Goal: Task Accomplishment & Management: Complete application form

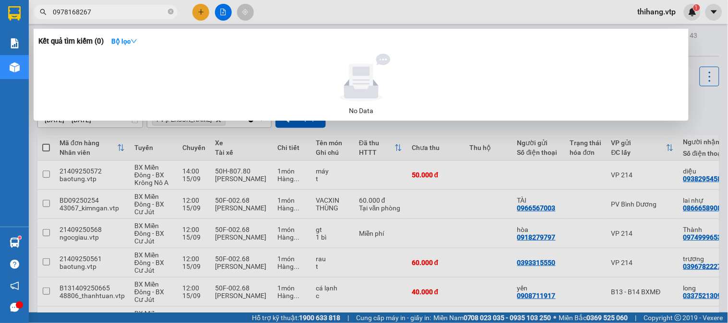
scroll to position [155, 0]
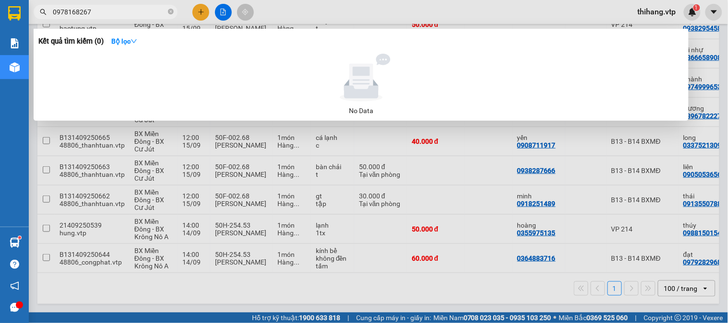
click at [429, 14] on div at bounding box center [364, 161] width 728 height 323
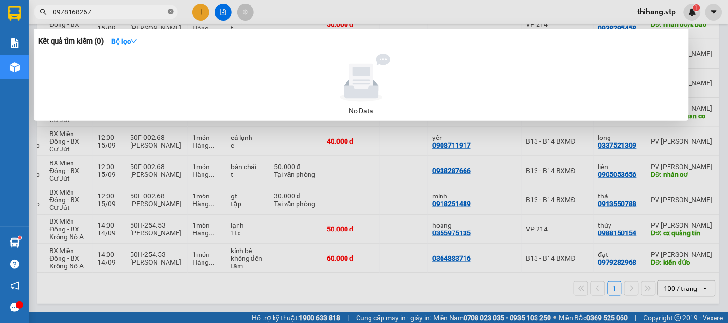
click at [169, 15] on span at bounding box center [171, 12] width 6 height 9
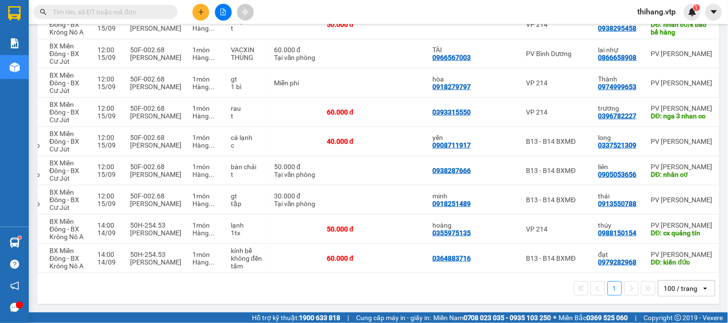
click at [131, 14] on input "text" at bounding box center [109, 12] width 113 height 11
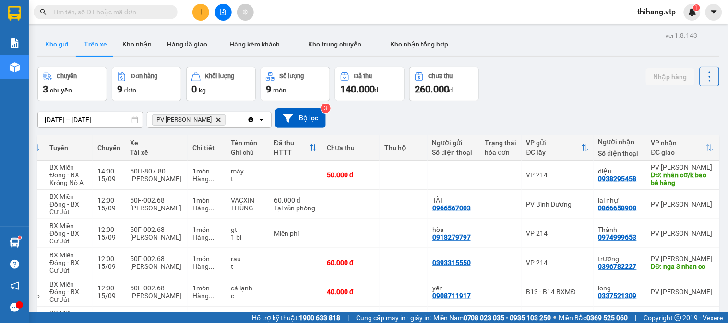
click at [65, 46] on button "Kho gửi" at bounding box center [56, 44] width 39 height 23
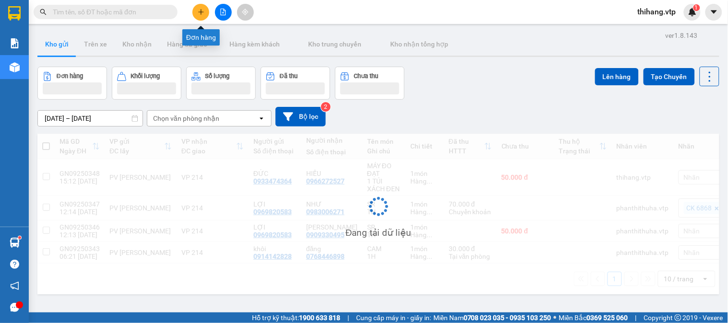
click at [198, 16] on button at bounding box center [200, 12] width 17 height 17
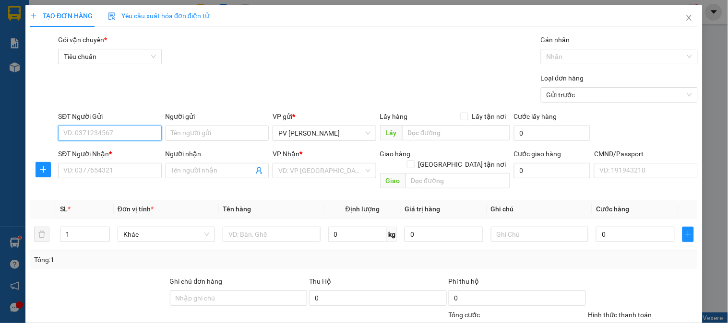
click at [107, 136] on input "SĐT Người Gửi" at bounding box center [109, 133] width 103 height 15
click at [106, 152] on div "0938791868 - bảo" at bounding box center [108, 152] width 91 height 11
type input "0938791868"
type input "bảo"
type input "0908782848"
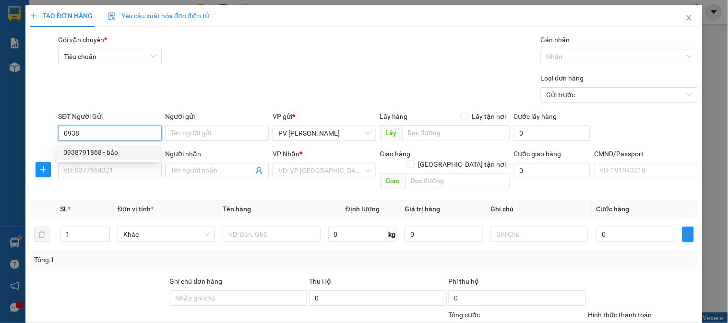
type input "ĐỒNG"
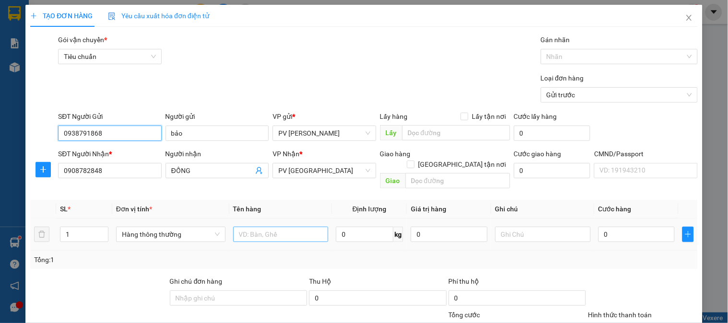
type input "0938791868"
click at [255, 227] on input "text" at bounding box center [280, 234] width 95 height 15
type input "LK"
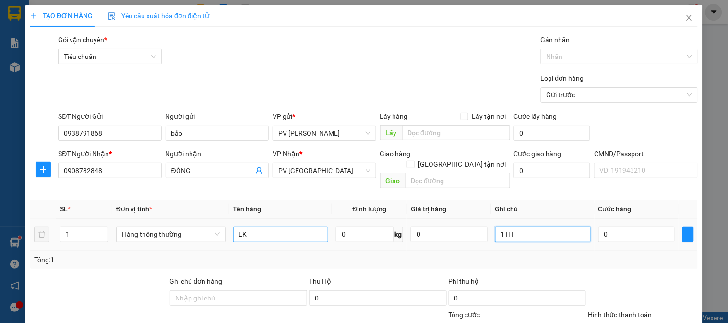
type input "1TH"
type input "5"
type input "50"
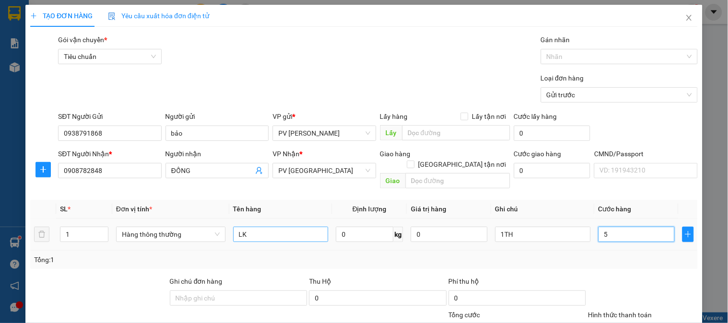
type input "50"
type input "500"
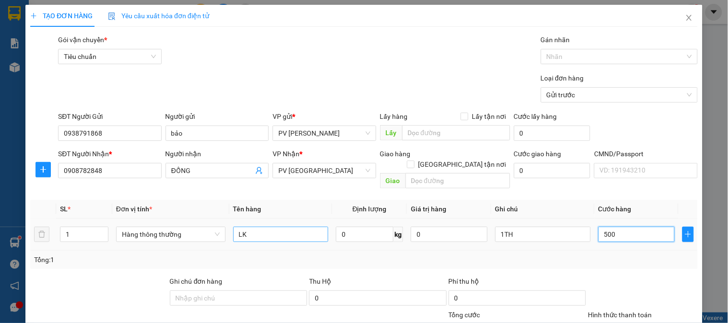
type input "5.000"
type input "50.000"
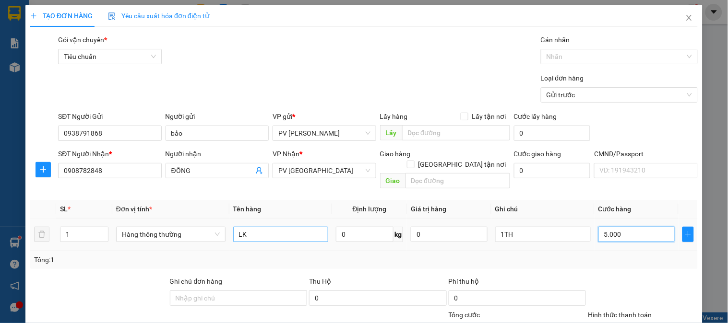
type input "50.000"
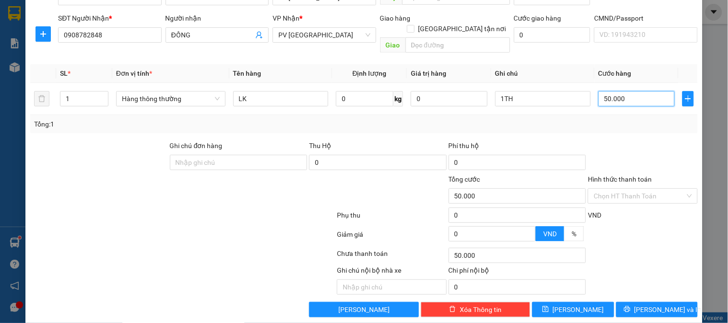
scroll to position [138, 0]
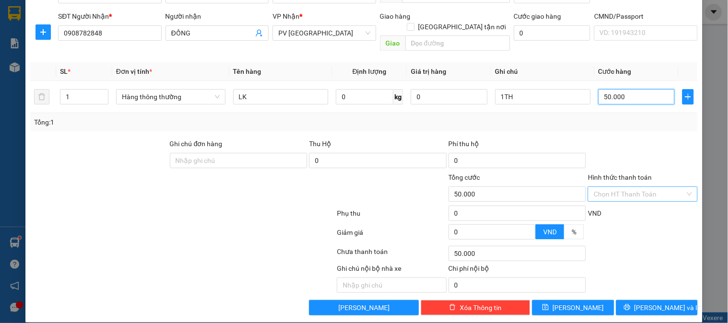
type input "50.000"
click at [621, 187] on input "Hình thức thanh toán" at bounding box center [639, 194] width 91 height 14
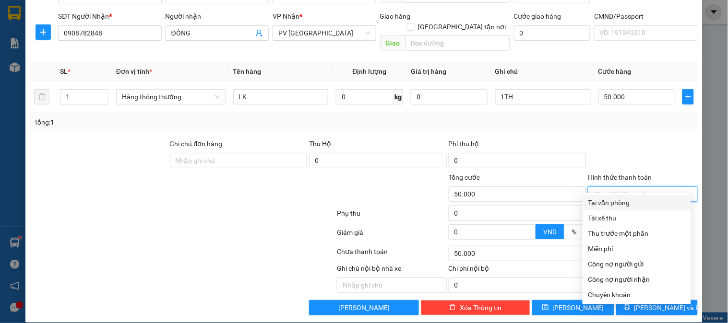
click at [619, 206] on div "Tại văn phòng" at bounding box center [636, 203] width 97 height 11
type input "0"
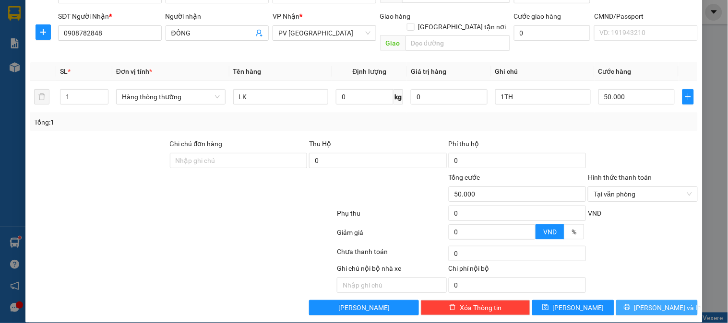
drag, startPoint x: 653, startPoint y: 294, endPoint x: 650, endPoint y: 279, distance: 15.1
click at [655, 303] on span "[PERSON_NAME] và In" at bounding box center [667, 308] width 67 height 11
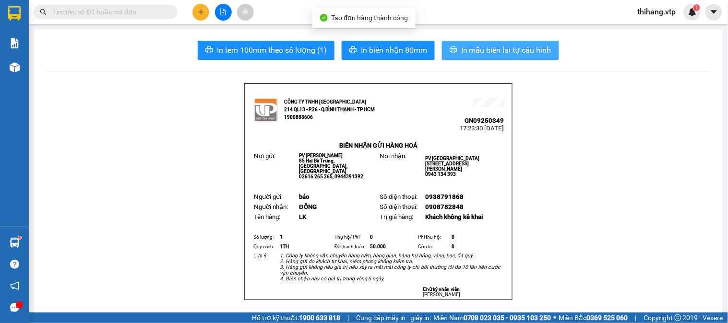
click at [480, 50] on span "In mẫu biên lai tự cấu hình" at bounding box center [506, 50] width 90 height 12
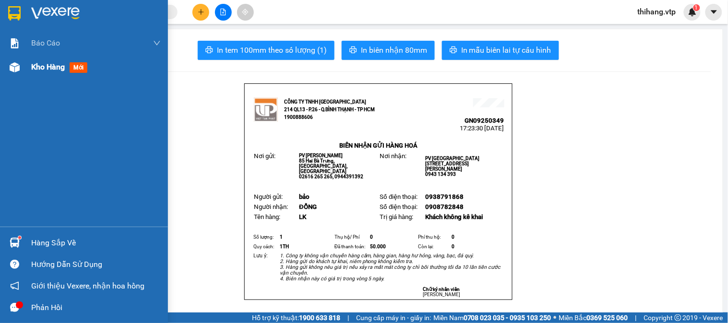
click at [44, 66] on span "Kho hàng" at bounding box center [48, 66] width 34 height 9
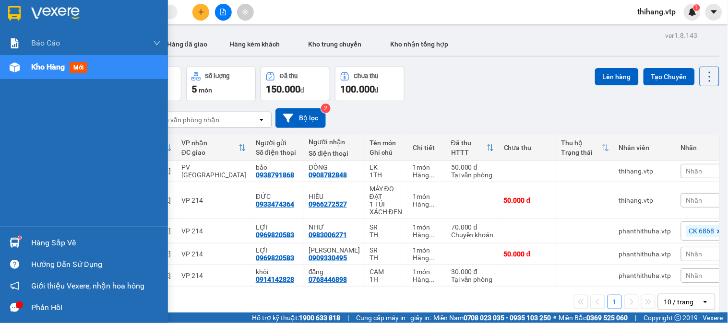
click at [39, 245] on div "Hàng sắp về" at bounding box center [96, 243] width 130 height 14
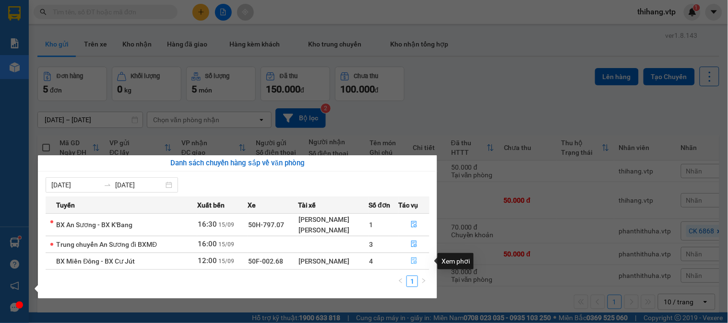
click at [411, 262] on icon "file-done" at bounding box center [414, 261] width 6 height 7
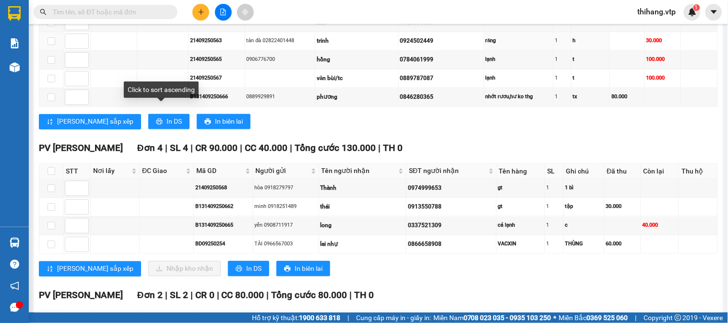
scroll to position [480, 0]
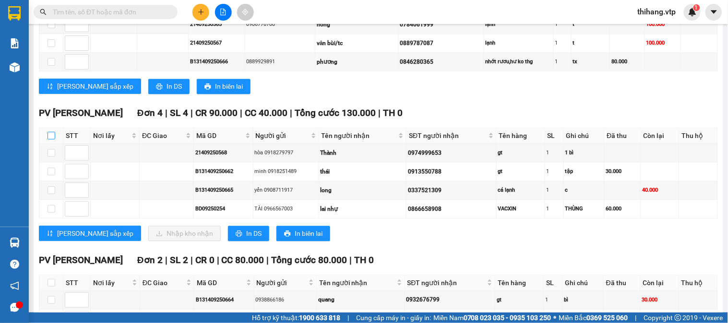
click at [48, 140] on input "checkbox" at bounding box center [51, 136] width 8 height 8
checkbox input "true"
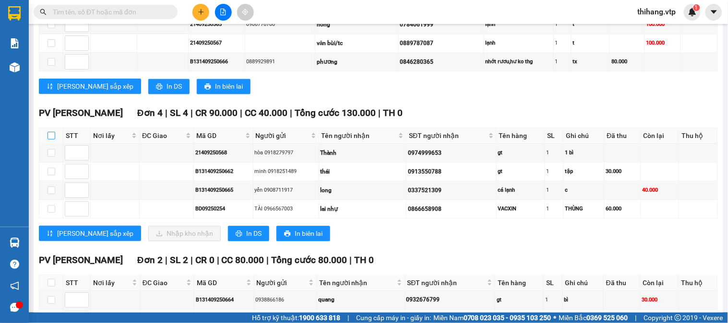
checkbox input "true"
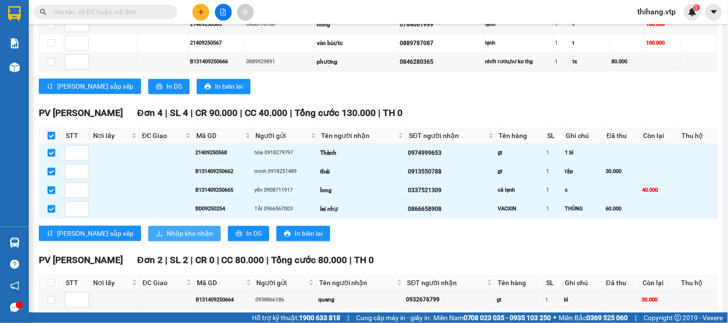
click at [166, 239] on span "Nhập kho nhận" at bounding box center [189, 233] width 47 height 11
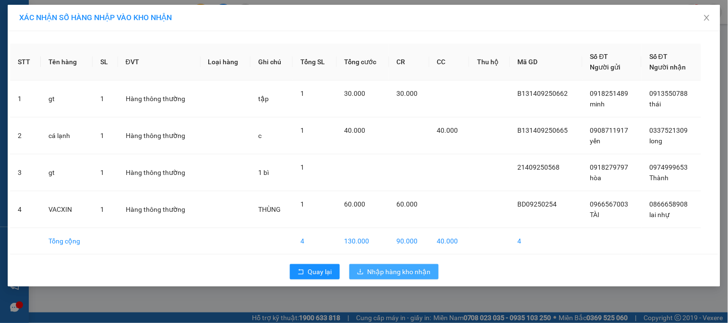
click at [392, 268] on span "Nhập hàng kho nhận" at bounding box center [399, 272] width 63 height 11
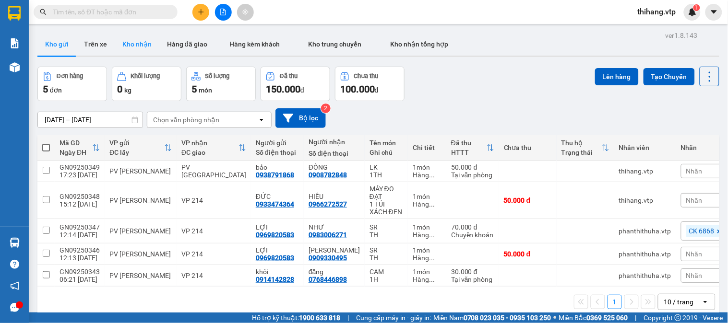
click at [131, 47] on button "Kho nhận" at bounding box center [137, 44] width 45 height 23
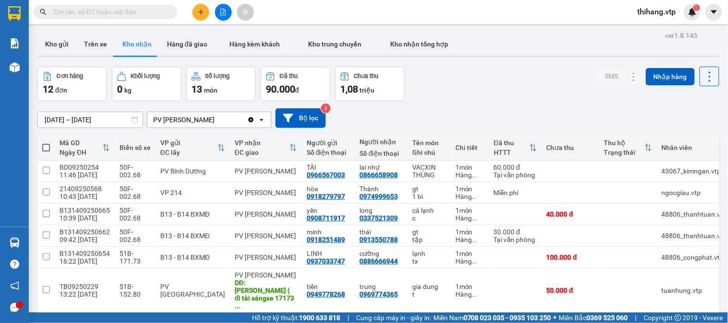
click at [118, 8] on input "text" at bounding box center [109, 12] width 113 height 11
paste input "0375397202"
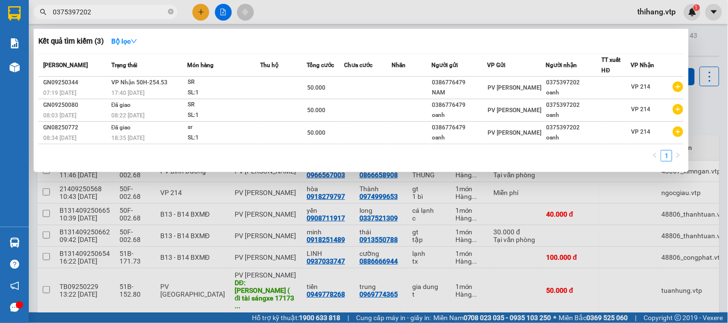
type input "0375397202"
click at [360, 227] on div at bounding box center [364, 161] width 728 height 323
click at [106, 10] on input "0375397202" at bounding box center [109, 12] width 113 height 11
click at [301, 201] on div at bounding box center [364, 161] width 728 height 323
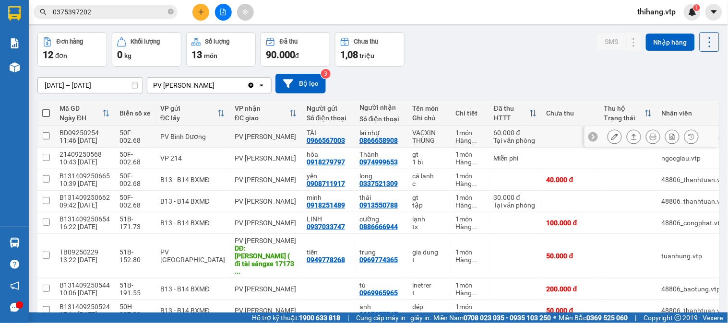
scroll to position [53, 0]
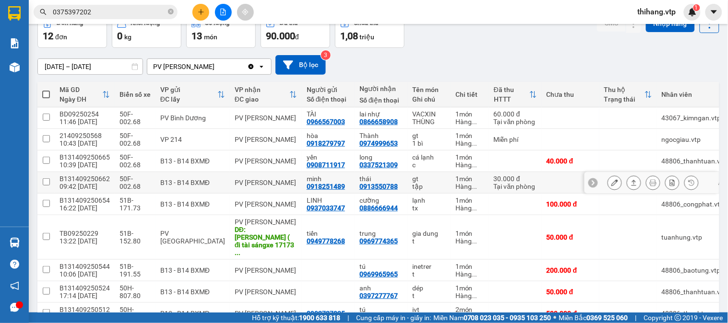
click at [611, 185] on icon at bounding box center [614, 182] width 7 height 7
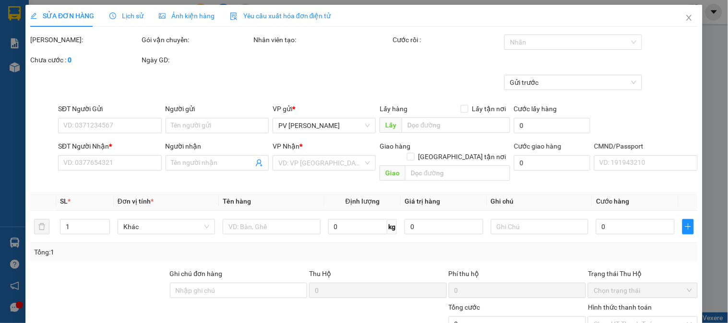
type input "1.500"
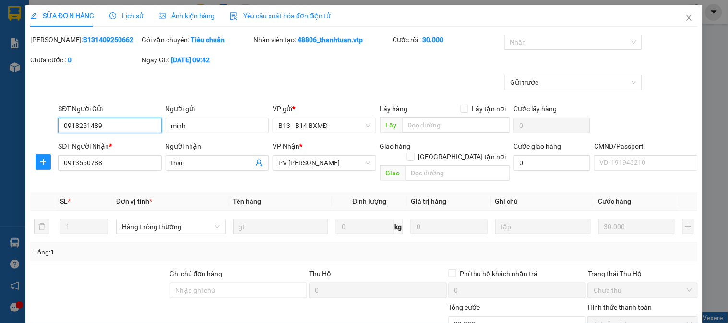
type input "0918251489"
type input "minh"
type input "0913550788"
type input "thái"
type input "30.000"
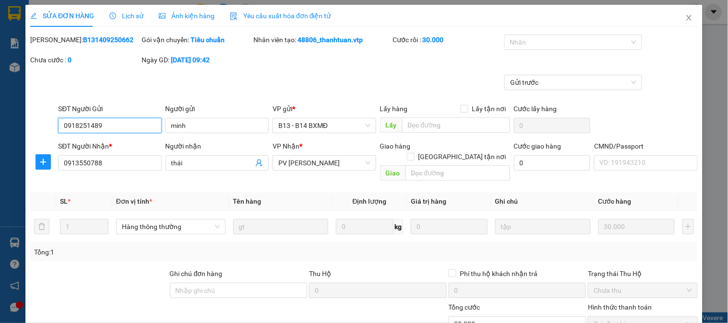
scroll to position [131, 0]
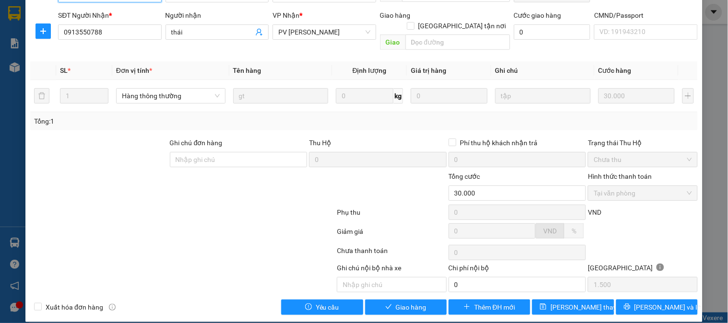
click at [602, 186] on span "Tại văn phòng" at bounding box center [643, 193] width 98 height 14
click at [402, 302] on span "Giao hàng" at bounding box center [411, 307] width 31 height 11
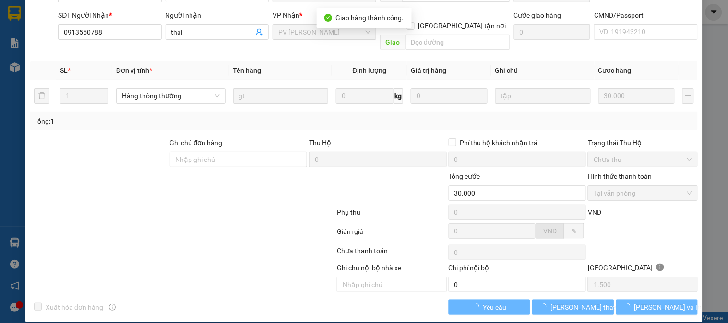
scroll to position [0, 0]
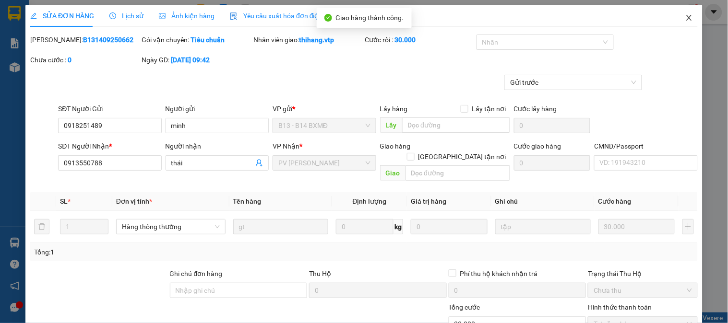
click at [686, 18] on icon "close" at bounding box center [688, 18] width 5 height 6
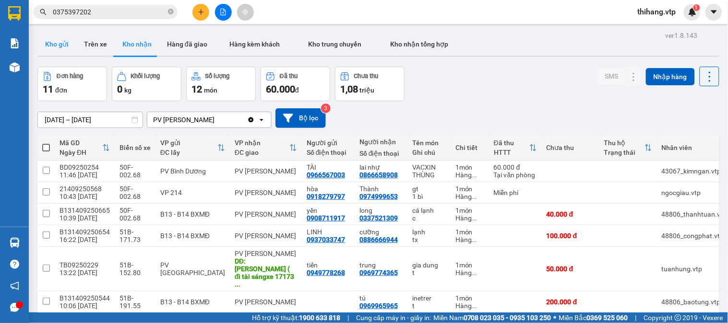
click at [52, 46] on button "Kho gửi" at bounding box center [56, 44] width 39 height 23
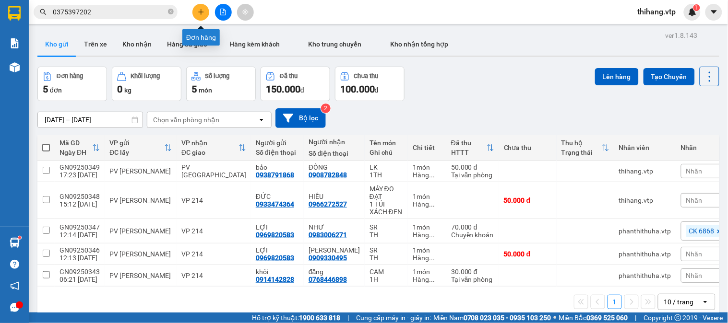
click at [203, 12] on icon "plus" at bounding box center [201, 12] width 7 height 7
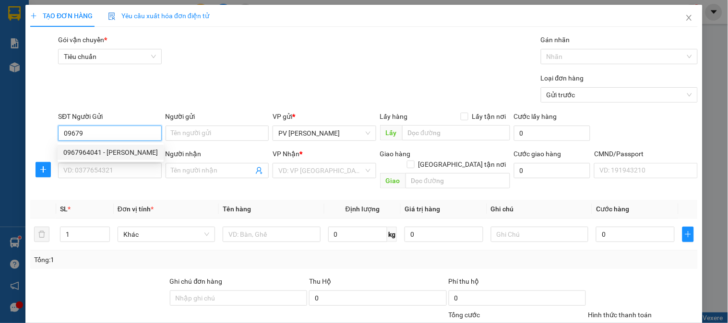
click at [107, 148] on div "0967964041 - [PERSON_NAME]" at bounding box center [110, 152] width 95 height 11
type input "0967964041"
type input "liễu"
type input "0936201768"
type input "phi"
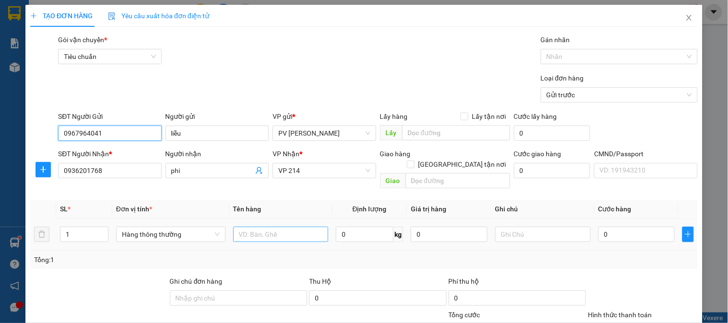
type input "0967964041"
click at [267, 231] on input "text" at bounding box center [280, 234] width 95 height 15
type input "qa"
type input "1c"
type input "3"
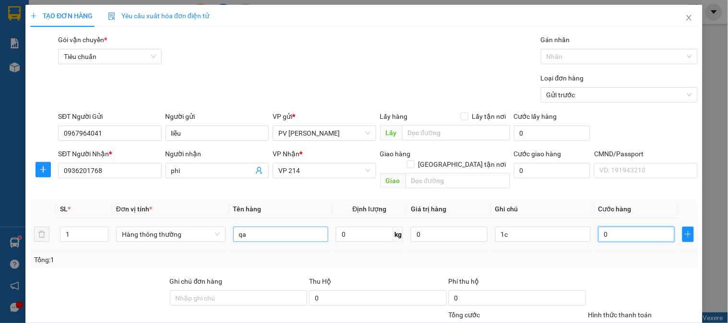
type input "3"
type input "30"
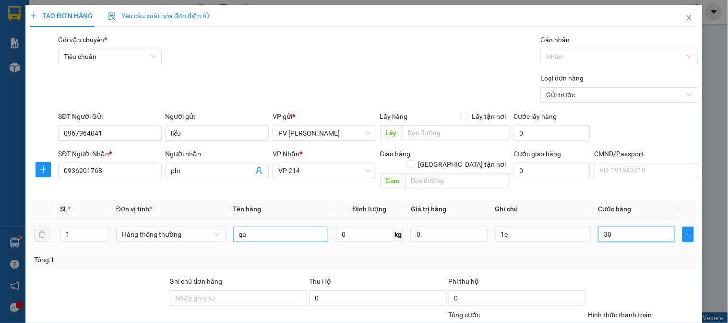
type input "300"
type input "3.000"
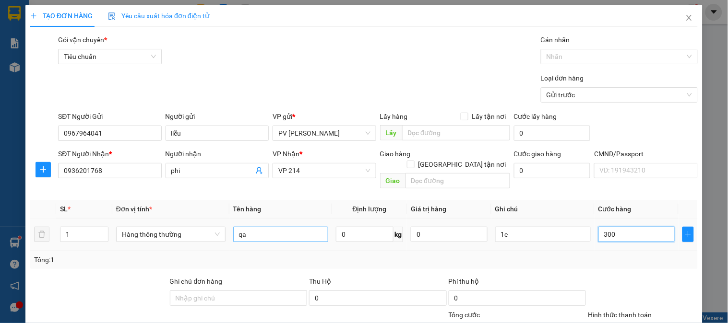
type input "3.000"
type input "30.000"
type input "300.000"
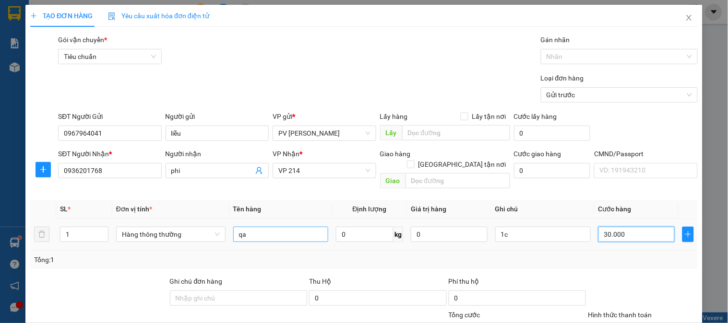
type input "300.000"
type input "30.000"
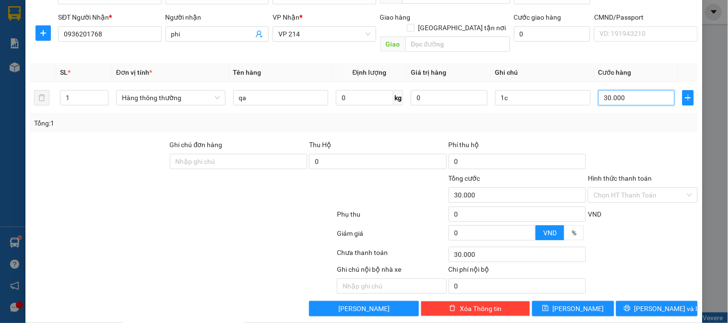
scroll to position [138, 0]
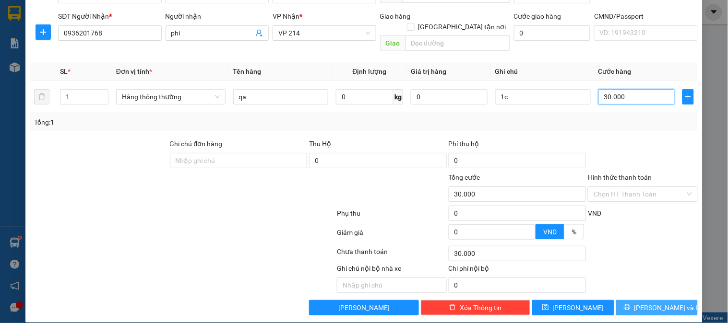
type input "30.000"
click at [656, 303] on span "[PERSON_NAME] và In" at bounding box center [667, 308] width 67 height 11
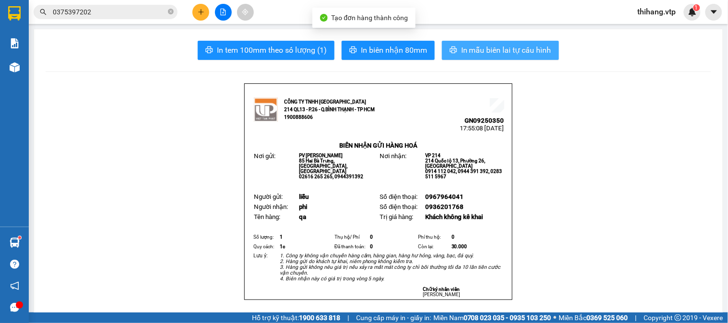
click at [470, 55] on span "In mẫu biên lai tự cấu hình" at bounding box center [506, 50] width 90 height 12
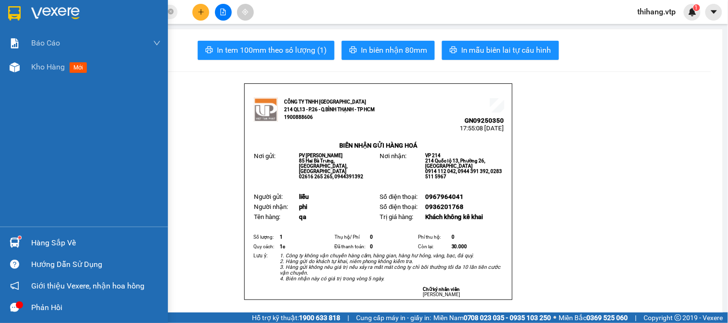
drag, startPoint x: 46, startPoint y: 67, endPoint x: 147, endPoint y: 29, distance: 108.1
click at [46, 67] on span "Kho hàng" at bounding box center [48, 66] width 34 height 9
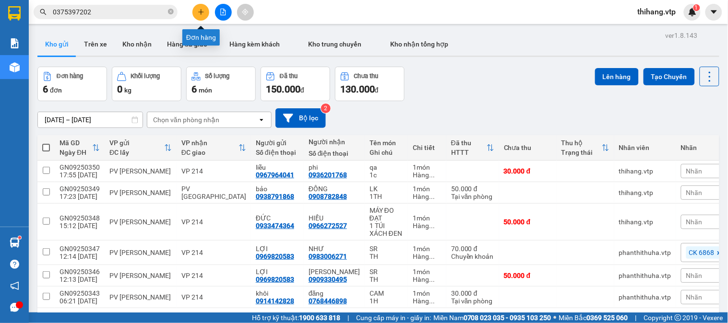
click at [205, 7] on button at bounding box center [200, 12] width 17 height 17
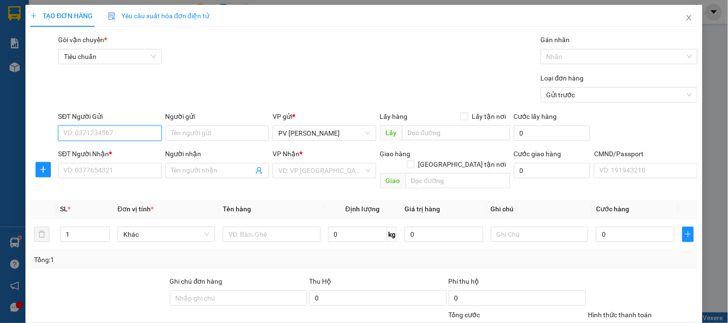
click at [103, 130] on input "SĐT Người Gửi" at bounding box center [109, 133] width 103 height 15
click at [92, 150] on div "0983086092 - dịu" at bounding box center [108, 152] width 91 height 11
type input "0983086092"
type input "dịu"
type input "0385614265"
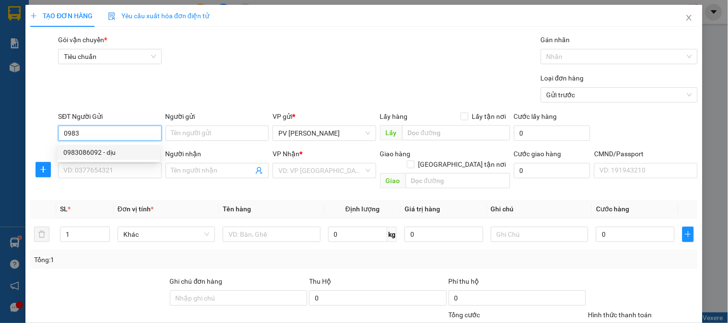
type input "HẰNG NGA"
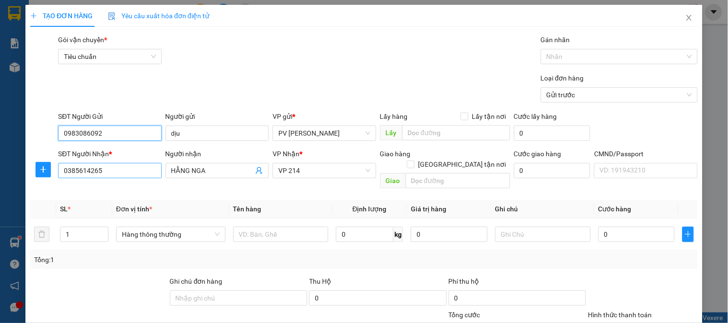
type input "0983086092"
click at [137, 173] on input "0385614265" at bounding box center [109, 170] width 103 height 15
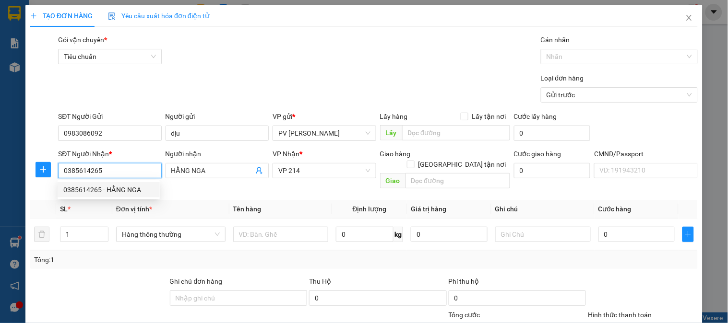
drag, startPoint x: 137, startPoint y: 173, endPoint x: 57, endPoint y: 173, distance: 80.6
click at [57, 173] on div "SĐT Người Nhận * 0385614265" at bounding box center [109, 171] width 107 height 44
click at [69, 171] on input "SĐT Người Nhận *" at bounding box center [109, 170] width 103 height 15
click at [94, 190] on div "0984084993 - [PERSON_NAME]" at bounding box center [110, 190] width 95 height 11
type input "0984084993"
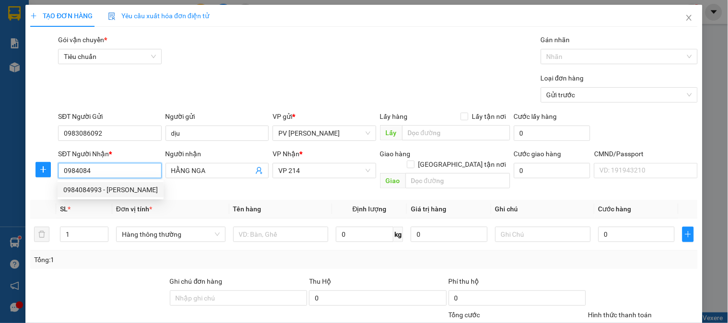
type input "[PERSON_NAME]"
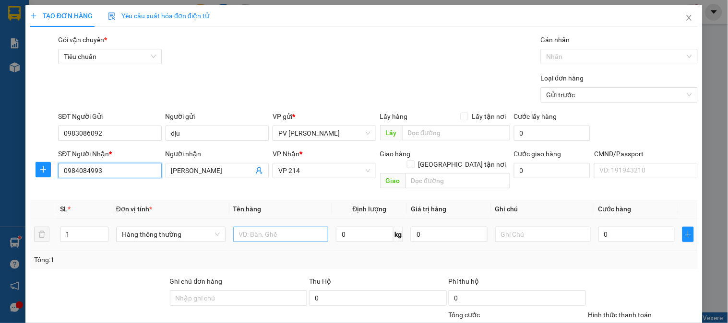
type input "0984084993"
click at [247, 230] on input "text" at bounding box center [280, 234] width 95 height 15
type input "bánh"
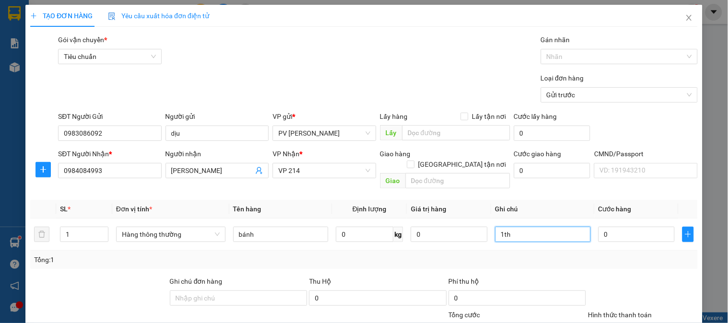
type input "1th"
type input "5"
type input "50"
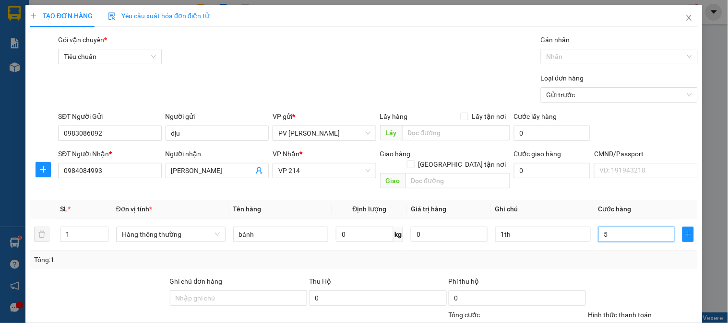
type input "50"
type input "500"
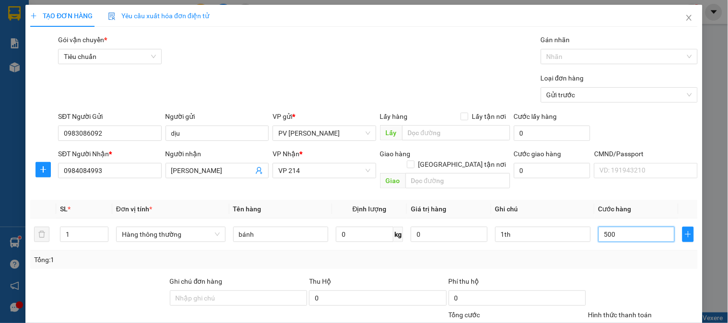
type input "5.000"
type input "50.000"
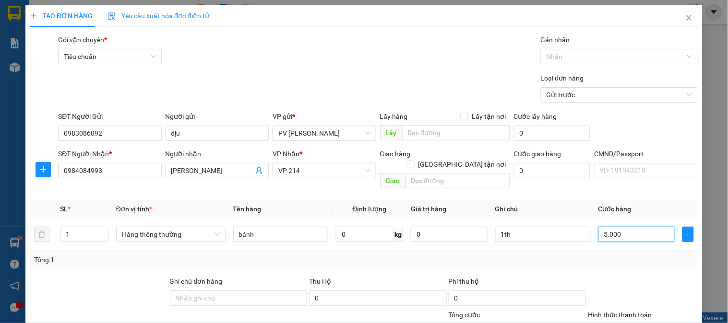
type input "50.000"
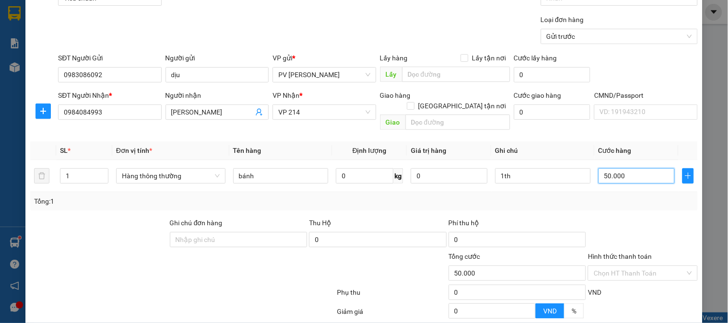
scroll to position [138, 0]
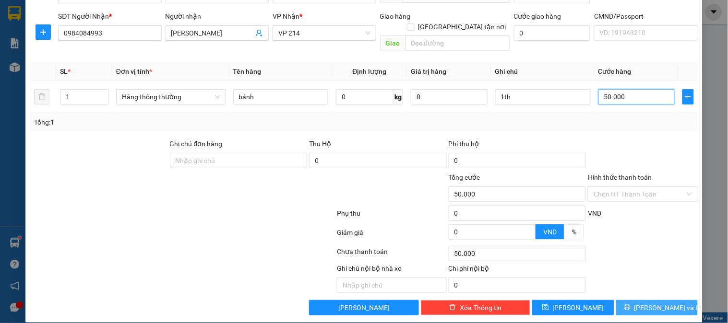
type input "50.000"
click at [682, 300] on button "[PERSON_NAME] và In" at bounding box center [657, 307] width 82 height 15
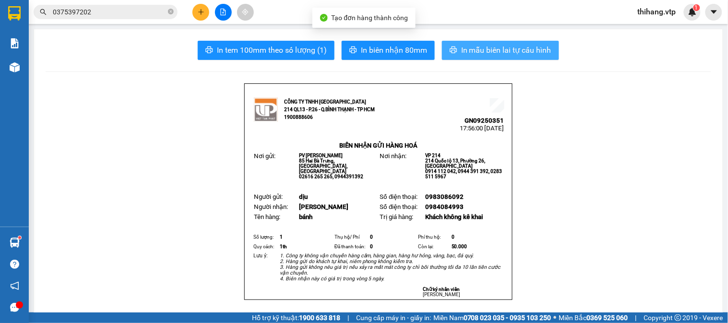
click at [533, 55] on span "In mẫu biên lai tự cấu hình" at bounding box center [506, 50] width 90 height 12
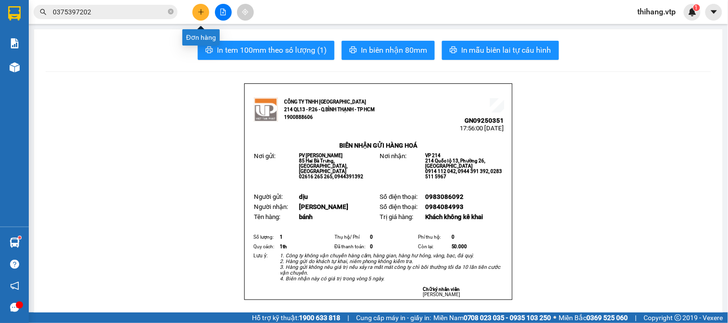
click at [198, 7] on button at bounding box center [200, 12] width 17 height 17
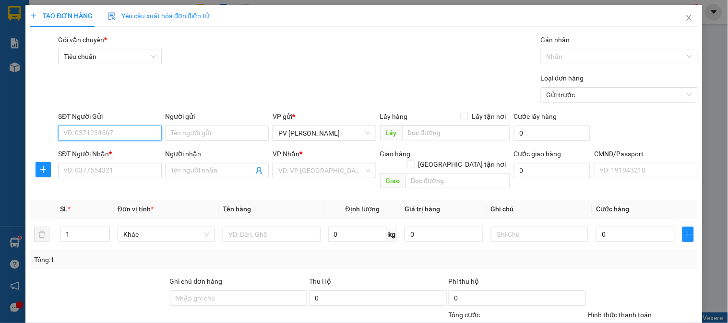
click at [101, 135] on input "SĐT Người Gửi" at bounding box center [109, 133] width 103 height 15
click at [101, 150] on div "0983086092 - dịu" at bounding box center [108, 152] width 91 height 11
type input "0983086092"
type input "dịu"
type input "0984084993"
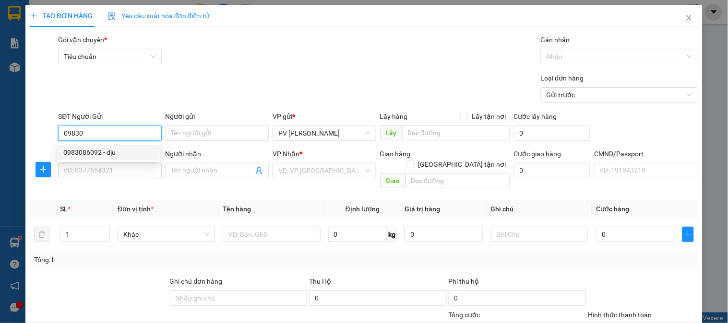
type input "[PERSON_NAME]"
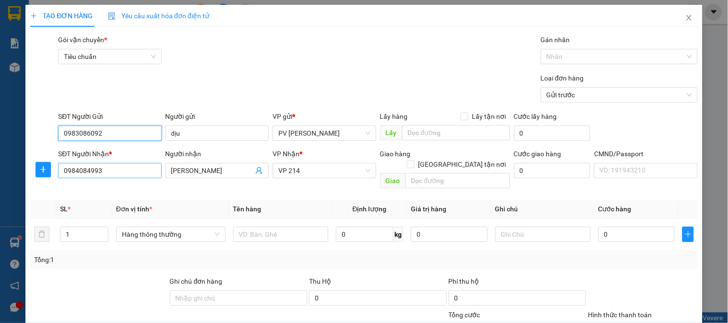
type input "0983086092"
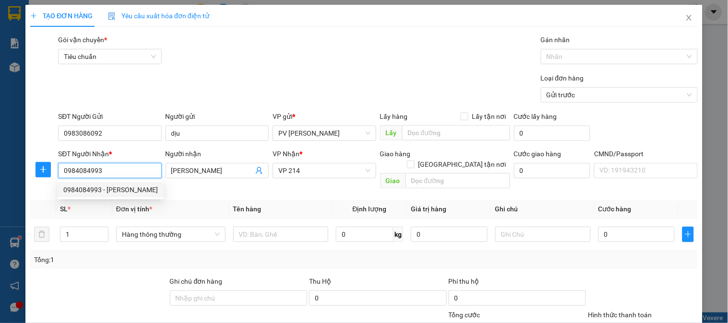
drag, startPoint x: 121, startPoint y: 173, endPoint x: 67, endPoint y: 168, distance: 54.5
click at [67, 168] on input "0984084993" at bounding box center [109, 170] width 103 height 15
click at [95, 190] on div "0378328827 - [PERSON_NAME]" at bounding box center [110, 190] width 95 height 11
type input "0378328827"
type input "[PERSON_NAME]"
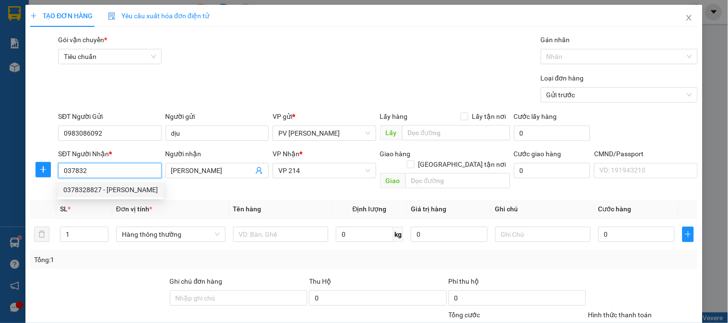
type input "pv bình dương"
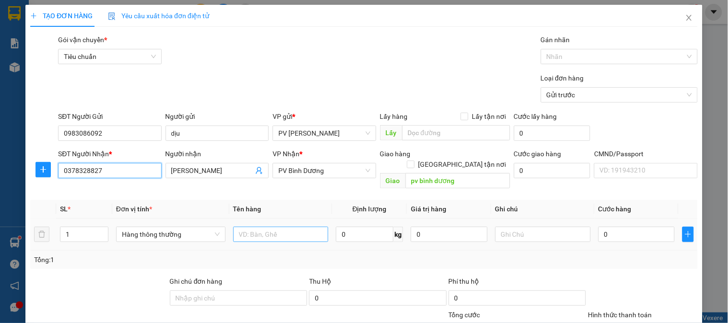
type input "0378328827"
click at [298, 230] on input "text" at bounding box center [280, 234] width 95 height 15
type input "hạt"
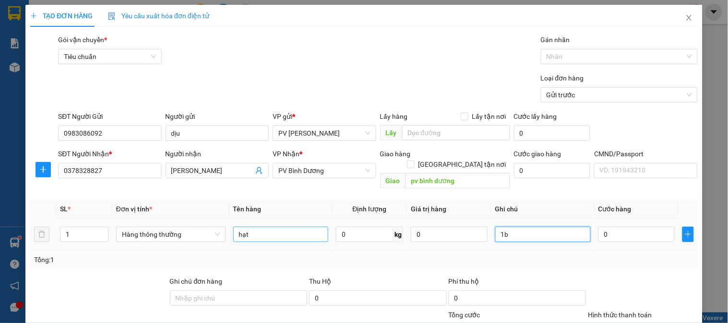
type input "1b"
type input "5"
type input "50"
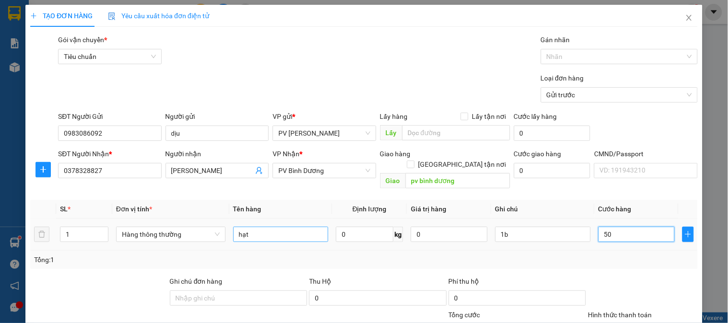
type input "50"
type input "500"
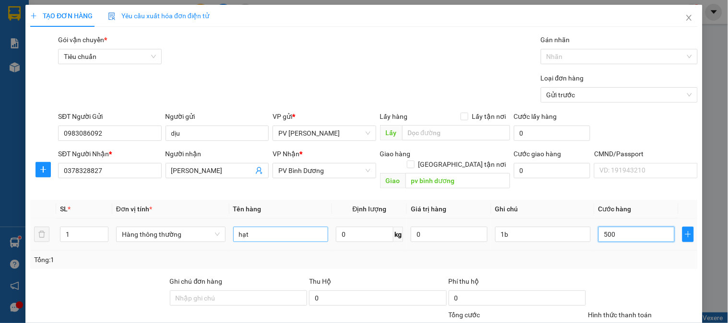
type input "5.000"
type input "50.000"
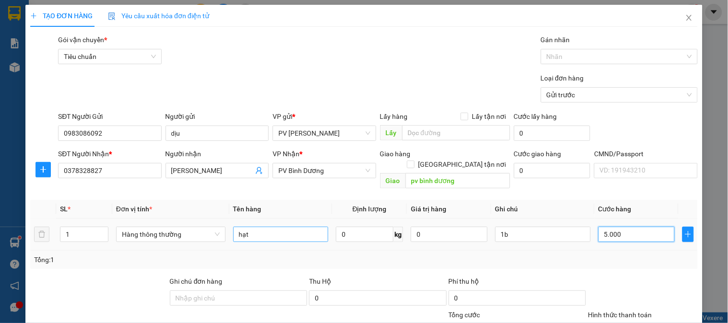
type input "50.000"
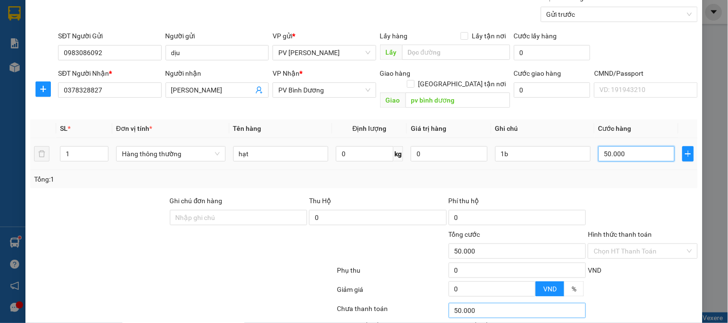
scroll to position [138, 0]
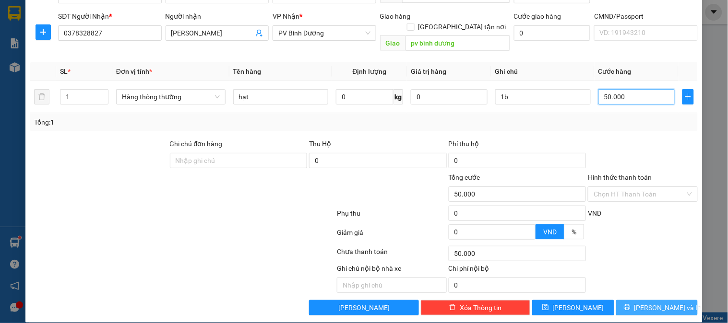
type input "50.000"
click at [638, 300] on button "[PERSON_NAME] và In" at bounding box center [657, 307] width 82 height 15
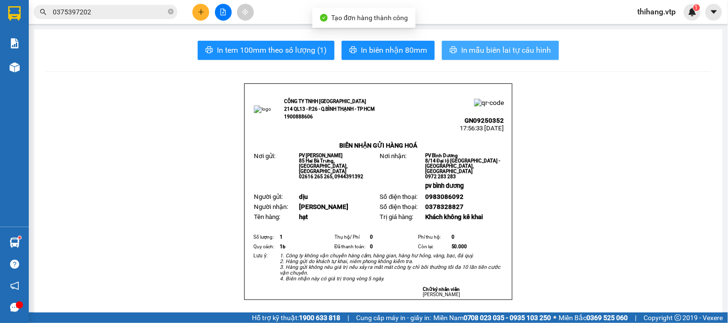
click at [492, 57] on button "In mẫu biên lai tự cấu hình" at bounding box center [500, 50] width 117 height 19
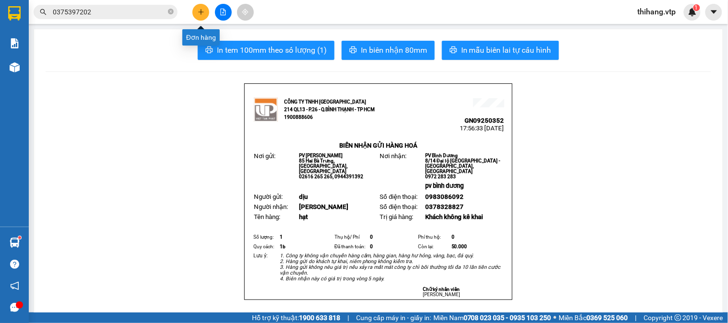
click at [197, 14] on button at bounding box center [200, 12] width 17 height 17
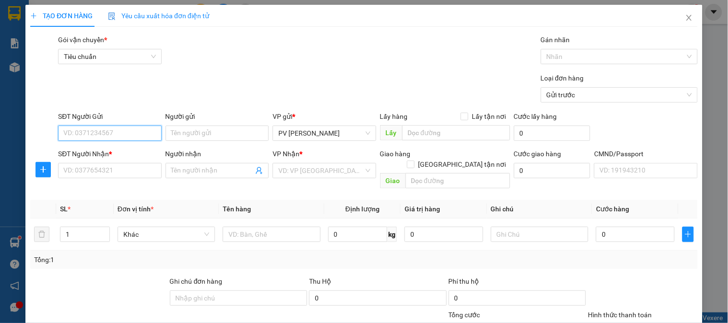
click at [120, 133] on input "SĐT Người Gửi" at bounding box center [109, 133] width 103 height 15
click at [109, 150] on div "0975900427 - định" at bounding box center [108, 152] width 91 height 11
type input "0975900427"
type input "định"
type input "0905928386"
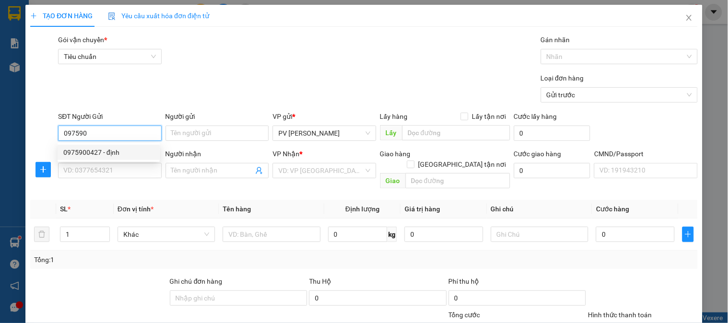
type input "hưng"
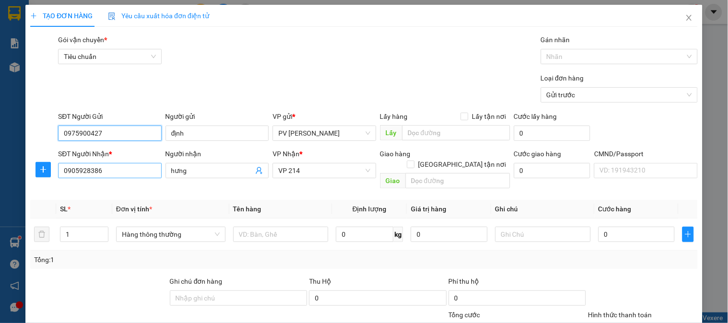
type input "0975900427"
drag, startPoint x: 122, startPoint y: 176, endPoint x: 49, endPoint y: 174, distance: 73.4
click at [49, 174] on div "SĐT Người Nhận * 0905928386 Người nhận hưng VP Nhận * VP 214 Giao hàng [GEOGRAP…" at bounding box center [363, 171] width 669 height 44
drag, startPoint x: 80, startPoint y: 187, endPoint x: 84, endPoint y: 183, distance: 5.4
click at [82, 187] on div "Transit Pickup Surcharge Ids Transit Deliver Surcharge Ids Transit Deliver Surc…" at bounding box center [363, 244] width 667 height 419
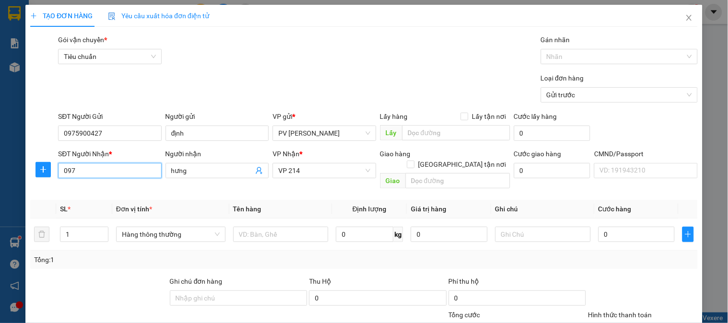
click at [95, 165] on input "097" at bounding box center [109, 170] width 103 height 15
click at [90, 193] on div "0975900427 - định" at bounding box center [108, 190] width 91 height 11
type input "0975900427"
type input "định"
type input "0975900427"
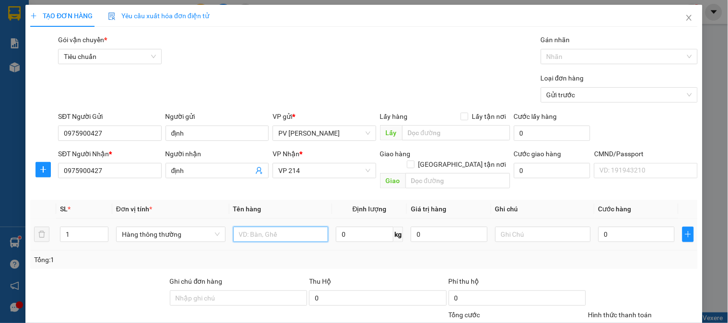
click at [245, 227] on input "text" at bounding box center [280, 234] width 95 height 15
type input "gt"
type input "1bì"
type input "4"
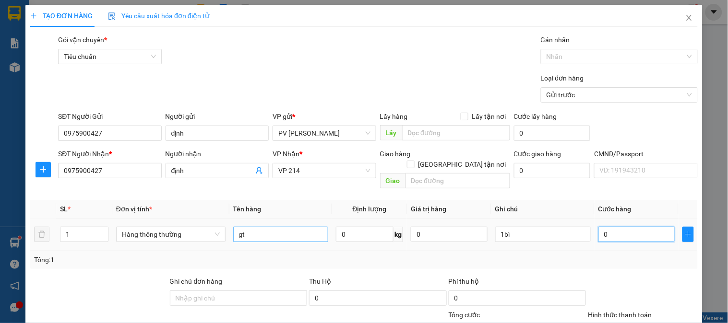
type input "4"
type input "0"
type input "03"
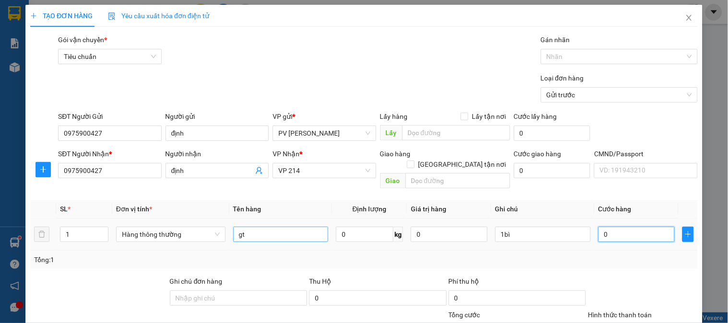
type input "3"
type input "030"
type input "30"
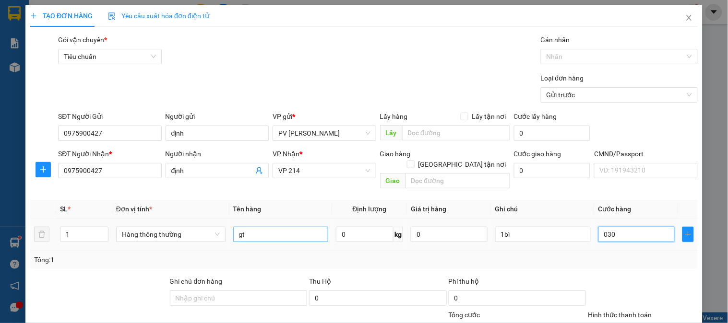
type input "0.300"
type input "300"
type input "03.000"
type input "3.000"
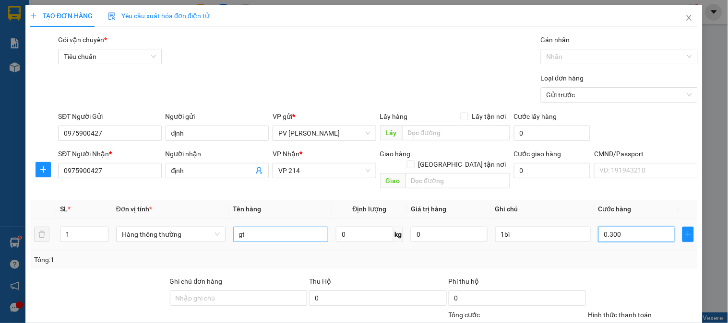
type input "3.000"
type input "030.000"
type input "30.000"
click at [602, 227] on input "030.000" at bounding box center [636, 234] width 77 height 15
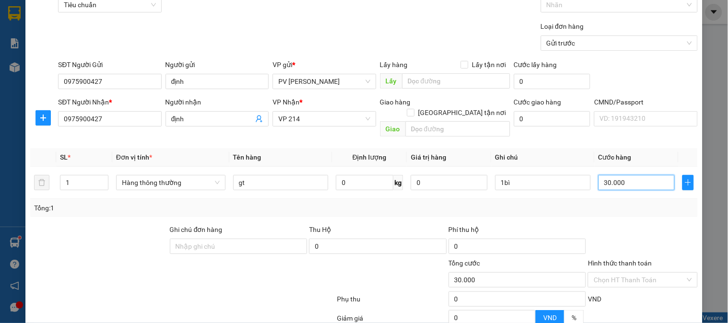
scroll to position [138, 0]
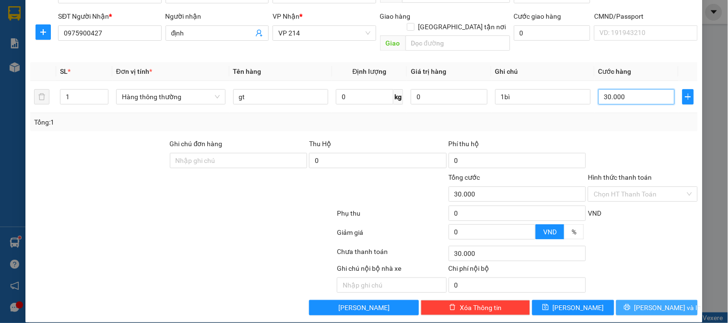
type input "30.000"
click at [640, 300] on button "[PERSON_NAME] và In" at bounding box center [657, 307] width 82 height 15
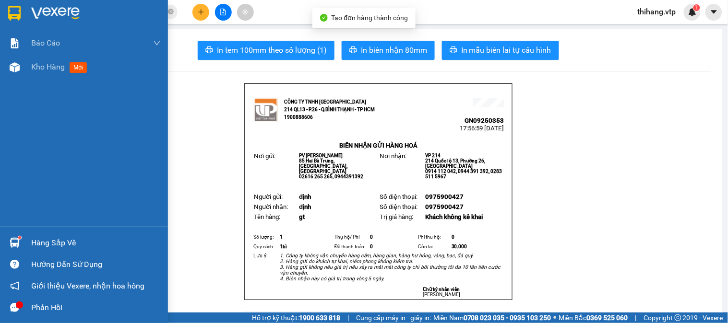
click at [36, 62] on span "Kho hàng" at bounding box center [48, 66] width 34 height 9
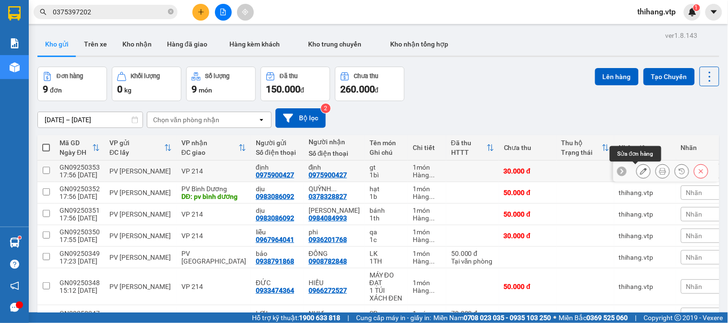
click at [637, 172] on button at bounding box center [643, 171] width 13 height 17
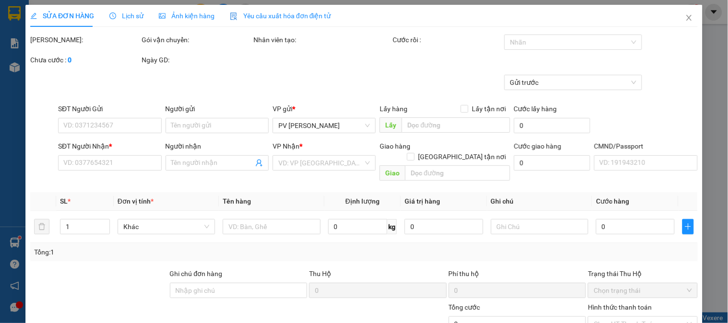
type input "0975900427"
type input "định"
type input "0975900427"
type input "định"
type input "30.000"
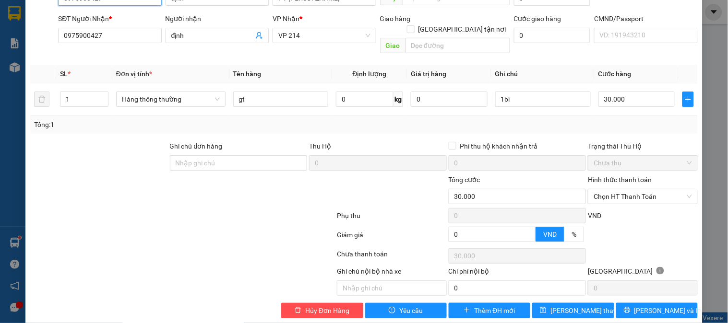
scroll to position [131, 0]
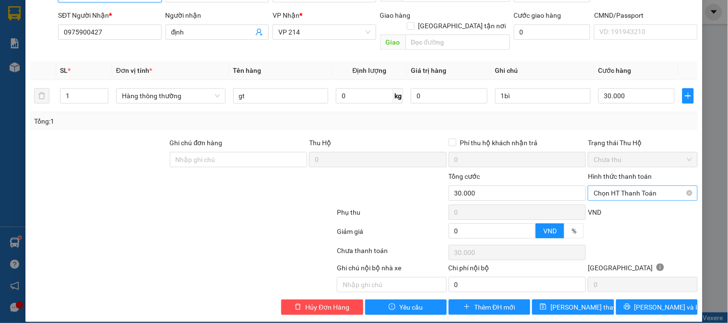
click at [629, 186] on span "Chọn HT Thanh Toán" at bounding box center [643, 193] width 98 height 14
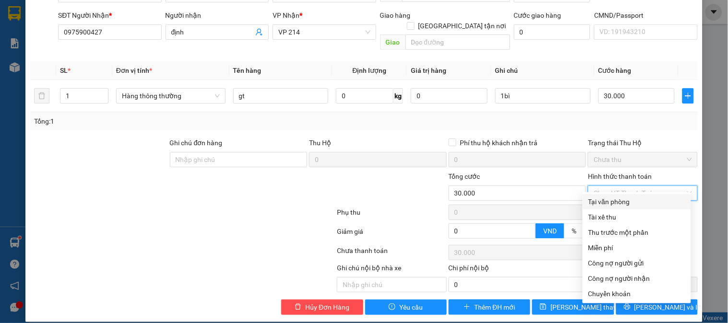
click at [622, 202] on div "Tại văn phòng" at bounding box center [636, 202] width 97 height 11
type input "0"
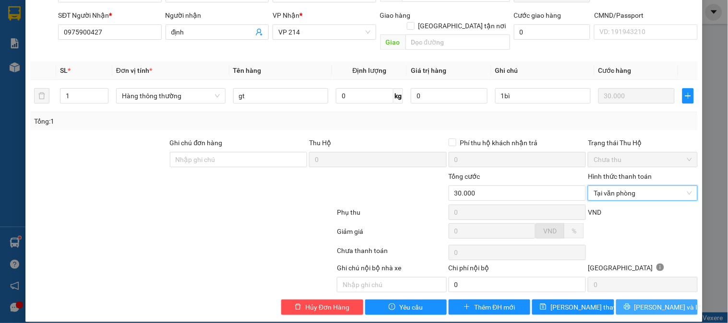
click at [661, 302] on span "[PERSON_NAME] và In" at bounding box center [667, 307] width 67 height 11
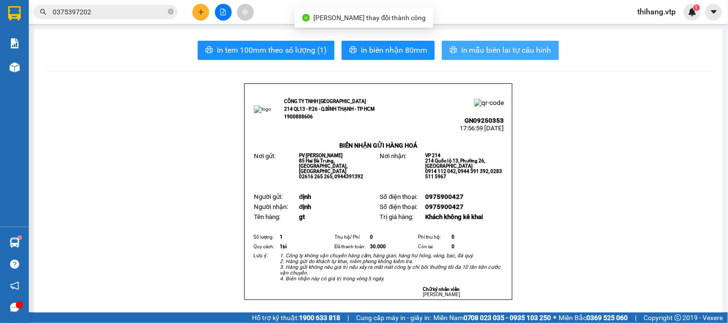
click at [499, 51] on span "In mẫu biên lai tự cấu hình" at bounding box center [506, 50] width 90 height 12
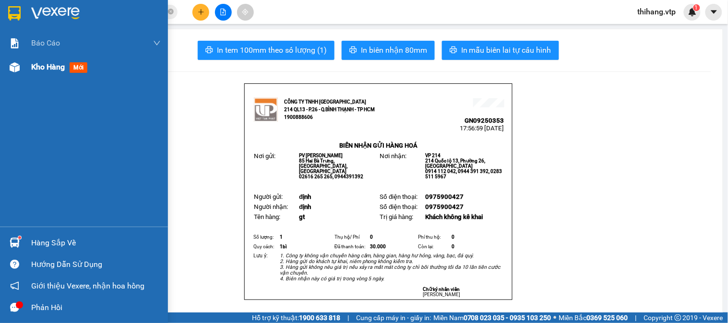
click at [42, 69] on span "Kho hàng" at bounding box center [48, 66] width 34 height 9
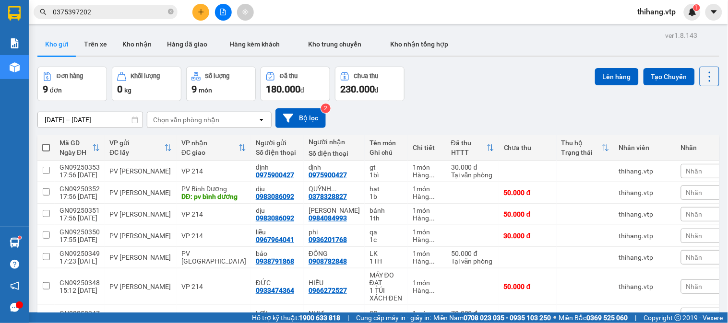
click at [198, 12] on icon "plus" at bounding box center [201, 12] width 7 height 7
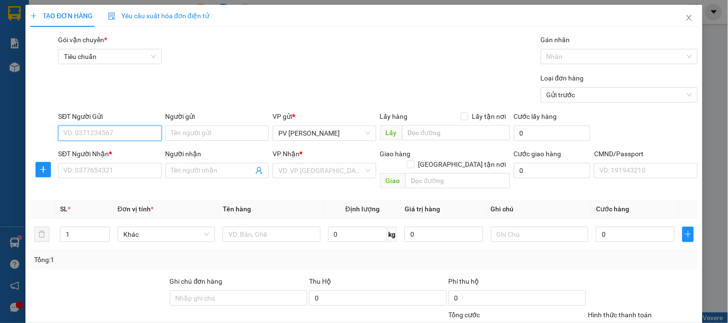
click at [122, 133] on input "SĐT Người Gửi" at bounding box center [109, 133] width 103 height 15
click at [102, 150] on div "0974285285" at bounding box center [108, 152] width 91 height 11
type input "0974285285"
type input "0123456789"
type input "KẾ TOÁN VTP"
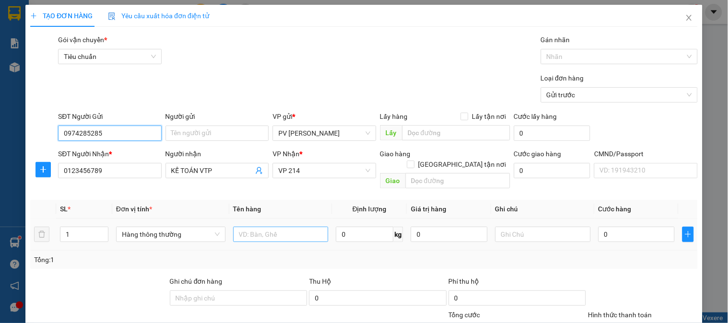
type input "0974285285"
click at [267, 228] on input "text" at bounding box center [280, 234] width 95 height 15
type input "tiền"
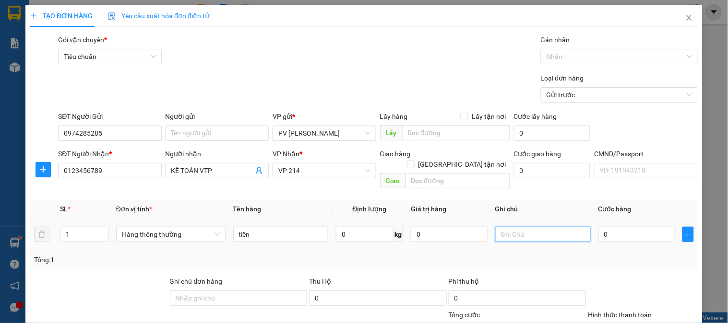
click at [532, 227] on input "text" at bounding box center [542, 234] width 95 height 15
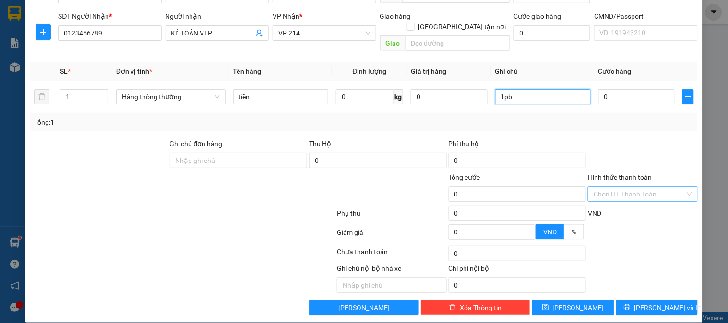
type input "1pb"
click at [614, 187] on input "Hình thức thanh toán" at bounding box center [639, 194] width 91 height 14
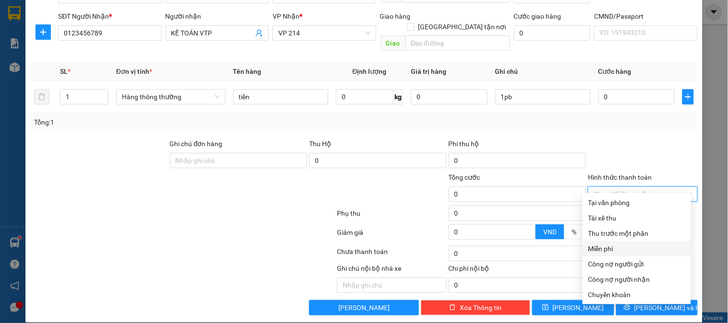
click at [609, 250] on div "Miễn phí" at bounding box center [636, 249] width 97 height 11
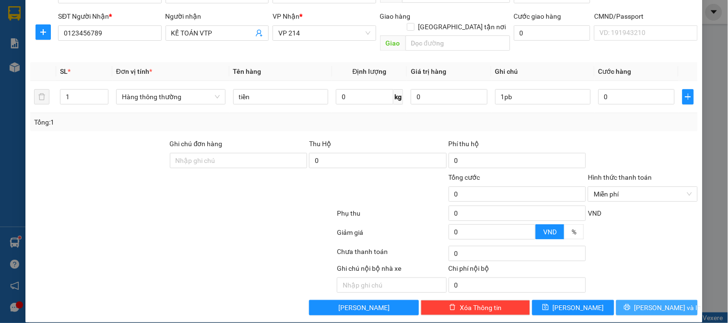
click at [680, 300] on button "[PERSON_NAME] và In" at bounding box center [657, 307] width 82 height 15
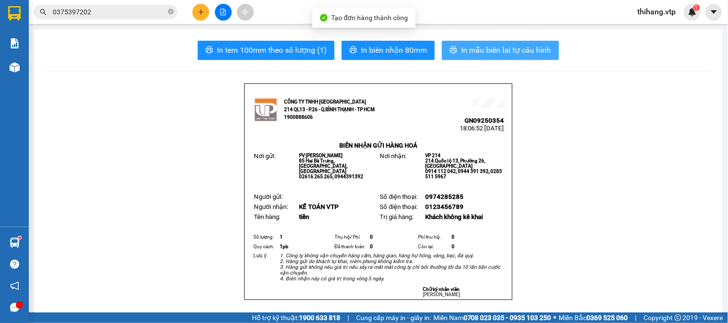
click at [479, 56] on span "In mẫu biên lai tự cấu hình" at bounding box center [506, 50] width 90 height 12
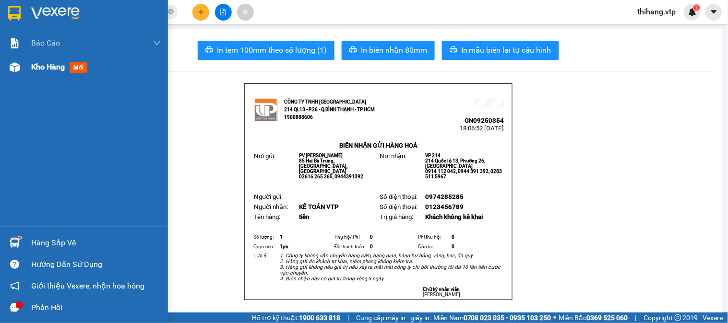
click at [36, 68] on span "Kho hàng" at bounding box center [48, 66] width 34 height 9
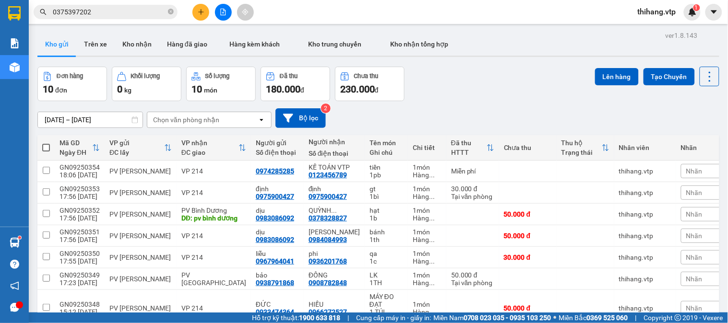
click at [47, 145] on span at bounding box center [46, 148] width 8 height 8
click at [46, 143] on input "checkbox" at bounding box center [46, 143] width 0 height 0
checkbox input "true"
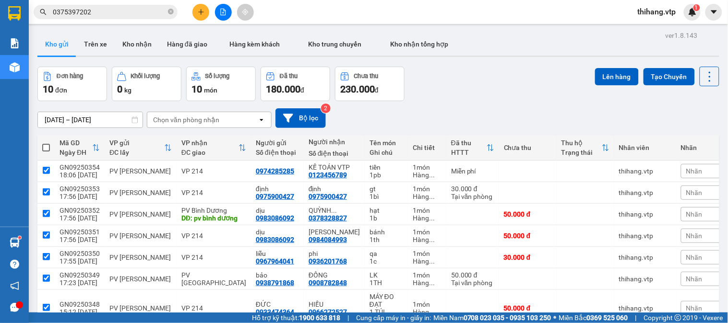
checkbox input "true"
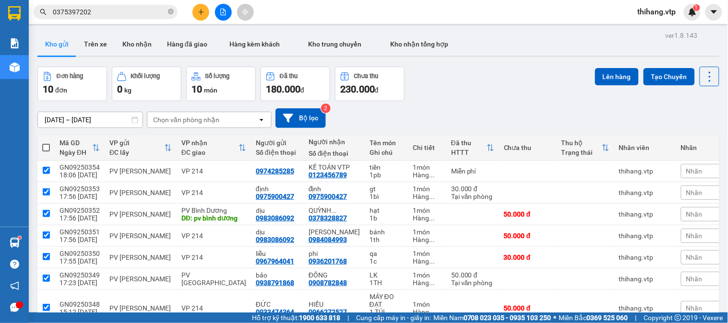
checkbox input "true"
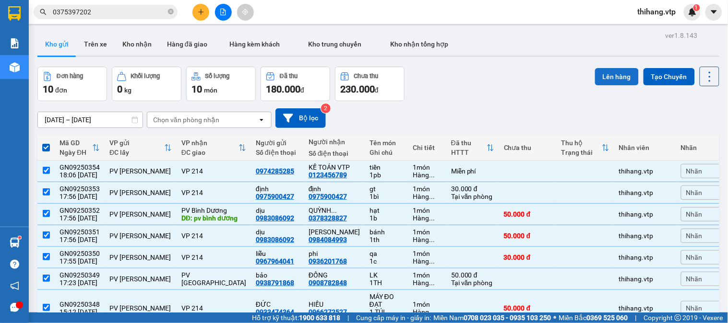
click at [606, 79] on button "Lên hàng" at bounding box center [617, 76] width 44 height 17
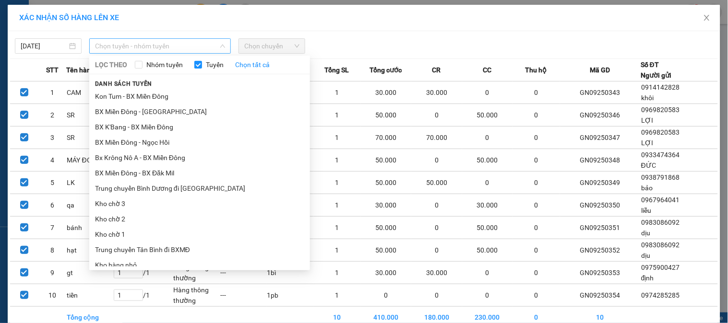
click at [151, 45] on span "Chọn tuyến - nhóm tuyến" at bounding box center [160, 46] width 130 height 14
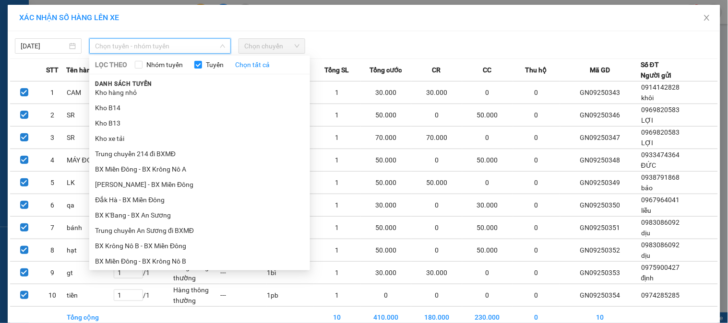
scroll to position [213, 0]
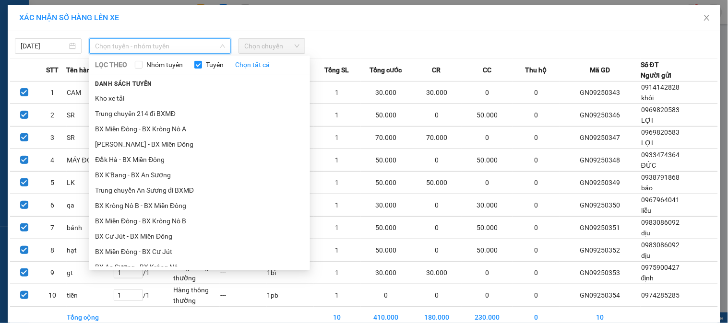
drag, startPoint x: 151, startPoint y: 205, endPoint x: 277, endPoint y: 77, distance: 179.5
click at [152, 204] on li "BX Krông Nô B - BX Miền Đông" at bounding box center [199, 205] width 221 height 15
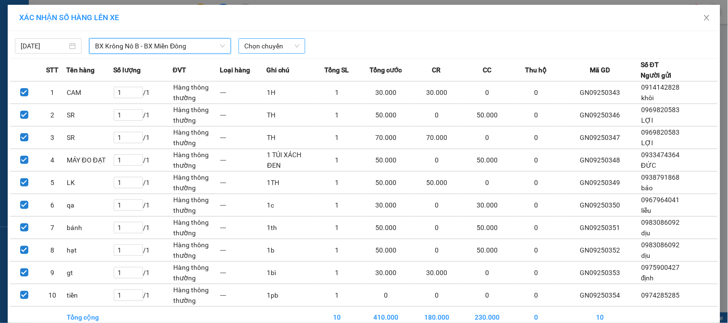
click at [282, 44] on span "Chọn chuyến" at bounding box center [271, 46] width 55 height 14
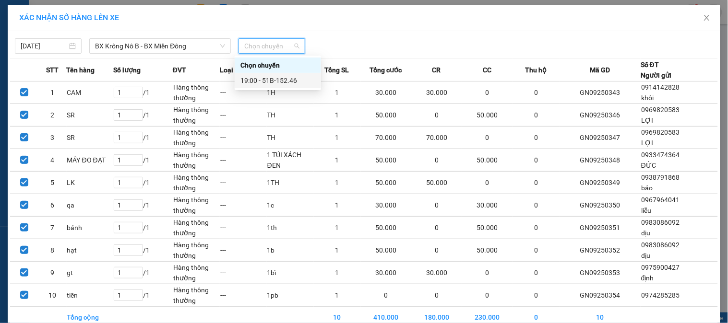
click at [285, 82] on div "19:00 - 51B-152.46" at bounding box center [277, 80] width 75 height 11
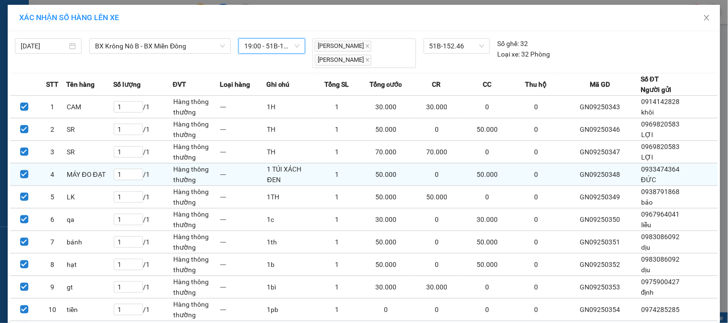
scroll to position [63, 0]
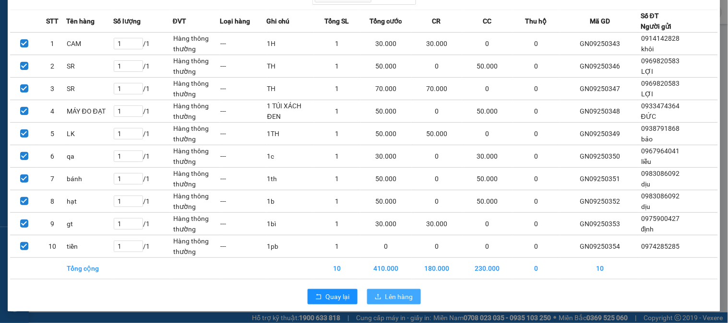
drag, startPoint x: 394, startPoint y: 296, endPoint x: 396, endPoint y: 289, distance: 7.4
click at [395, 297] on span "Lên hàng" at bounding box center [399, 297] width 28 height 11
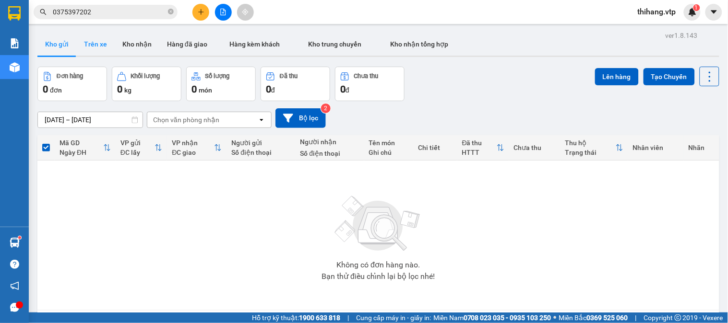
click at [99, 44] on button "Trên xe" at bounding box center [95, 44] width 38 height 23
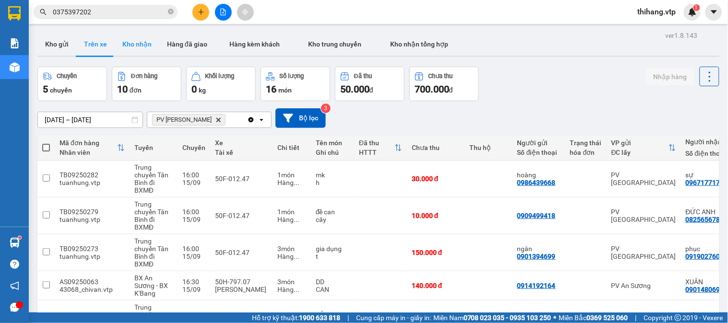
click at [143, 40] on button "Kho nhận" at bounding box center [137, 44] width 45 height 23
type input "[DATE] – [DATE]"
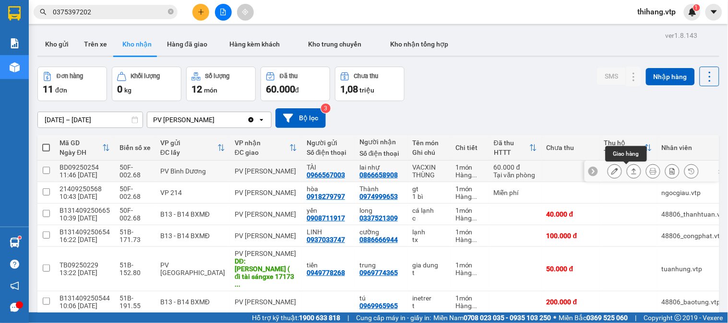
click at [627, 167] on button at bounding box center [633, 171] width 13 height 17
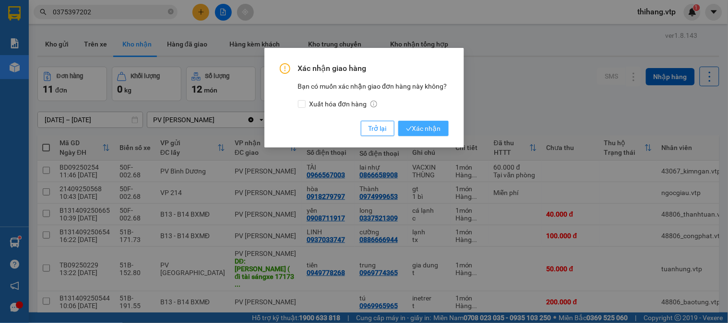
click at [420, 136] on button "Xác nhận" at bounding box center [423, 128] width 50 height 15
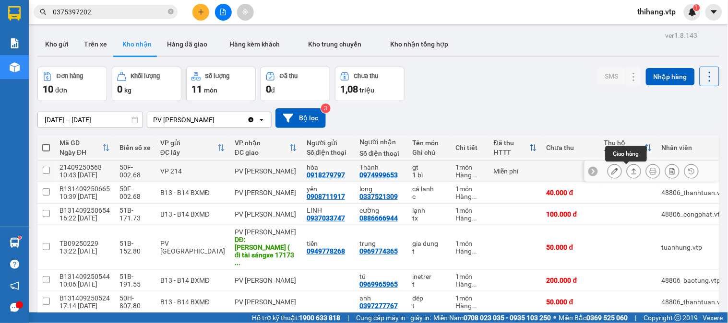
click at [630, 173] on icon at bounding box center [633, 171] width 7 height 7
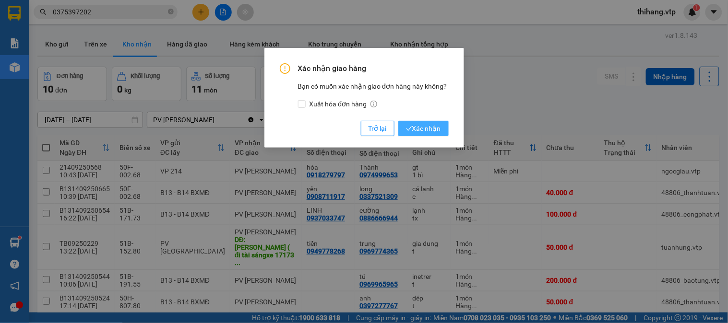
click at [409, 131] on icon "check" at bounding box center [409, 129] width 6 height 6
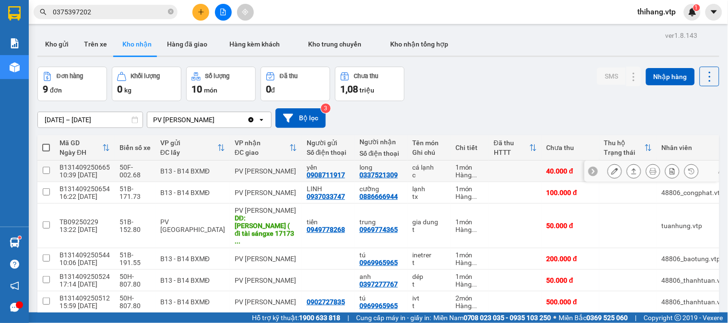
scroll to position [53, 0]
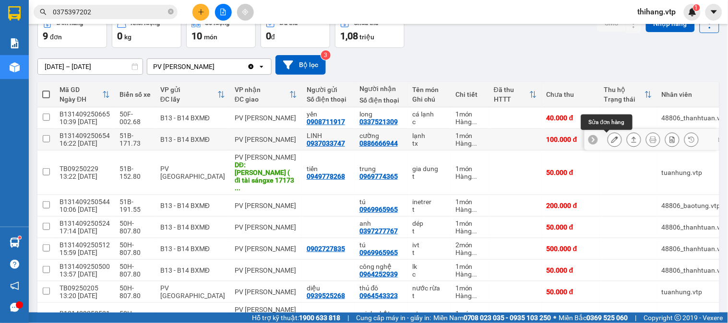
click at [611, 141] on icon at bounding box center [614, 139] width 7 height 7
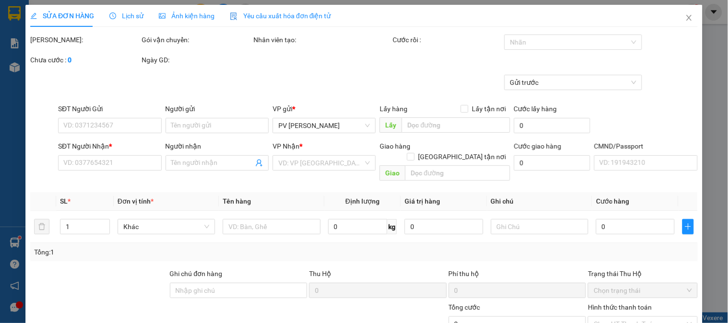
type input "0937033747"
type input "LINH"
type input "0886666944"
type input "cường"
type input "100.000"
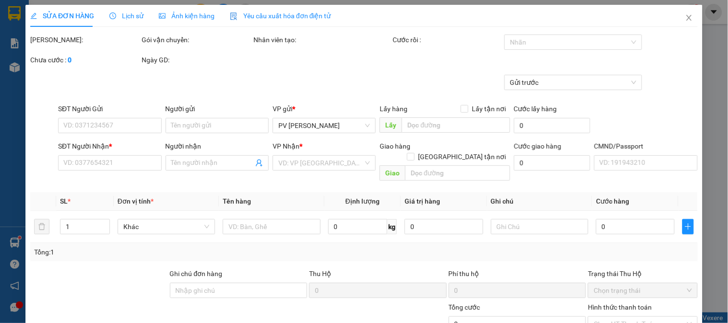
type input "100.000"
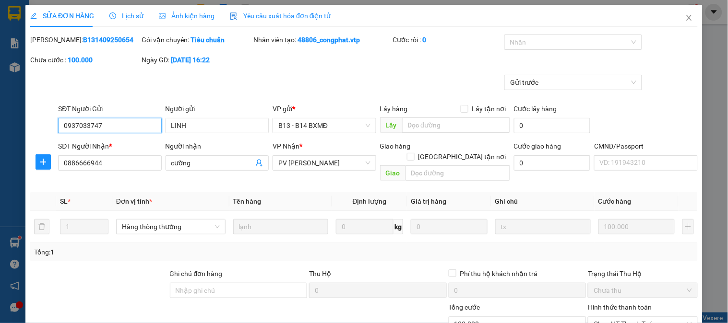
type input "5.000"
click at [525, 37] on div at bounding box center [568, 42] width 123 height 12
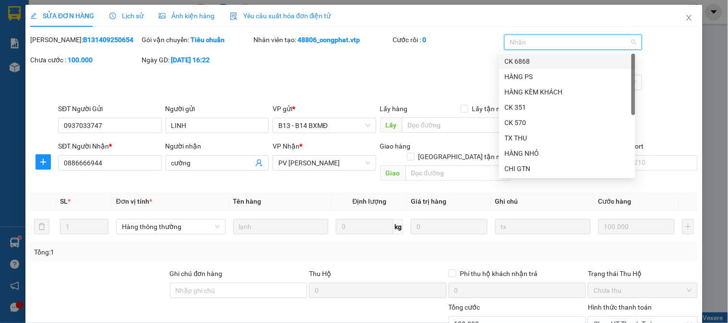
click at [513, 61] on div "CK 6868" at bounding box center [567, 61] width 125 height 11
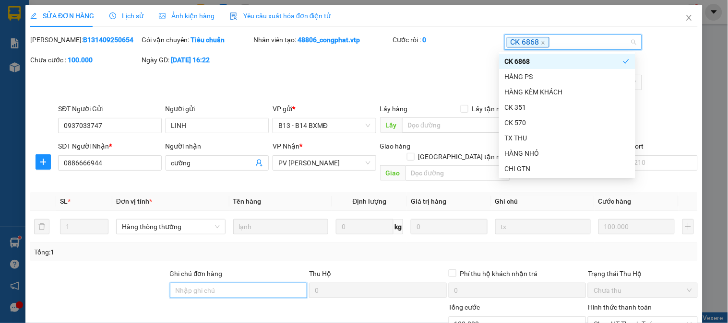
click at [226, 283] on input "Ghi chú đơn hàng" at bounding box center [239, 290] width 138 height 15
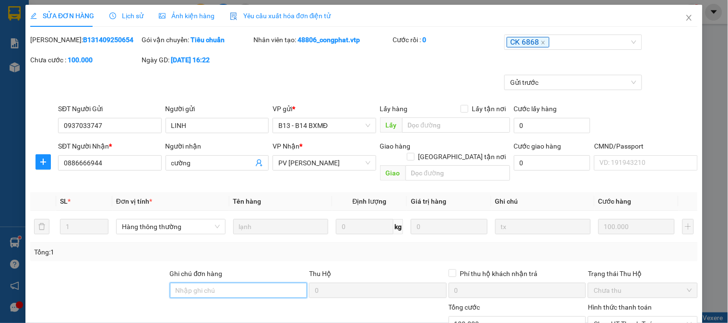
type input "e"
type input "ẽ"
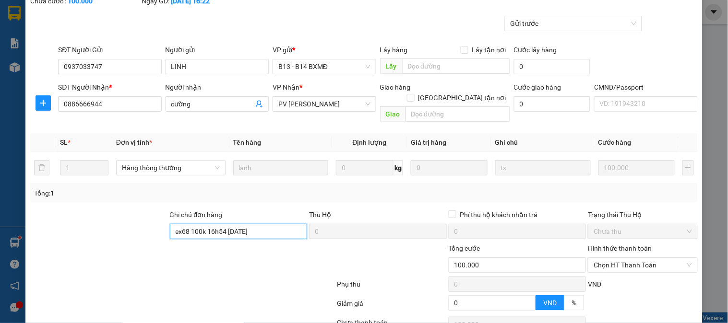
scroll to position [131, 0]
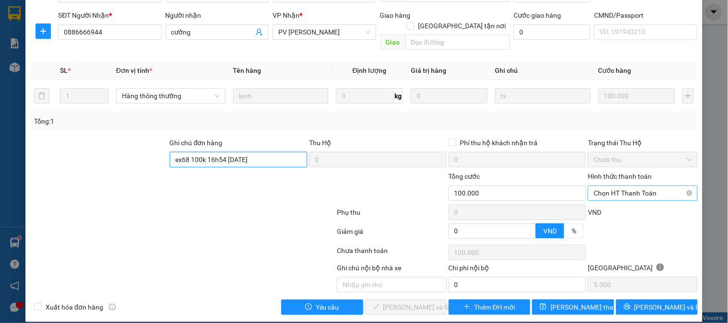
click at [620, 186] on span "Chọn HT Thanh Toán" at bounding box center [643, 193] width 98 height 14
type input "ex68 100k 16h54 [DATE]"
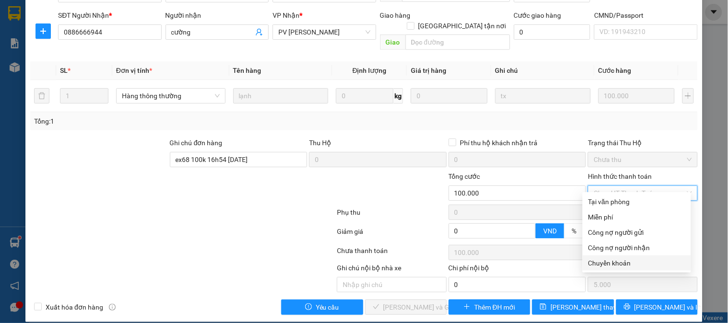
click at [607, 262] on div "Chuyển khoản" at bounding box center [636, 263] width 97 height 11
type input "0"
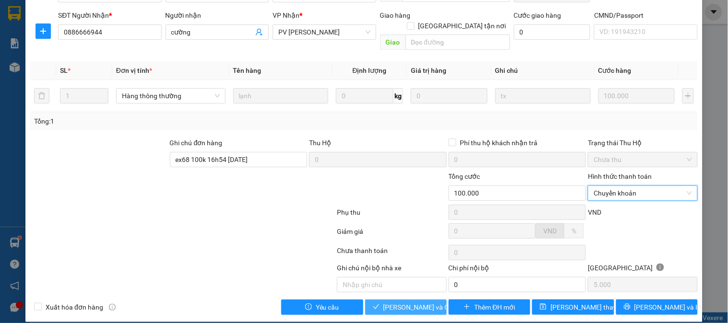
click at [410, 302] on span "[PERSON_NAME] và Giao hàng" at bounding box center [429, 307] width 92 height 11
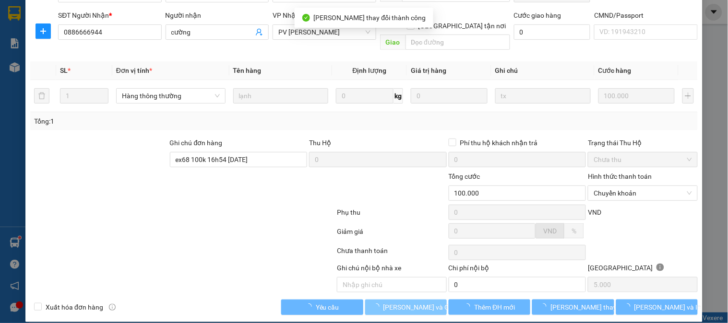
scroll to position [0, 0]
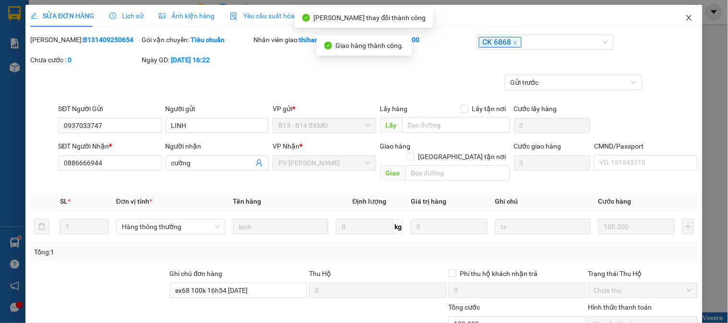
click at [685, 21] on icon "close" at bounding box center [689, 18] width 8 height 8
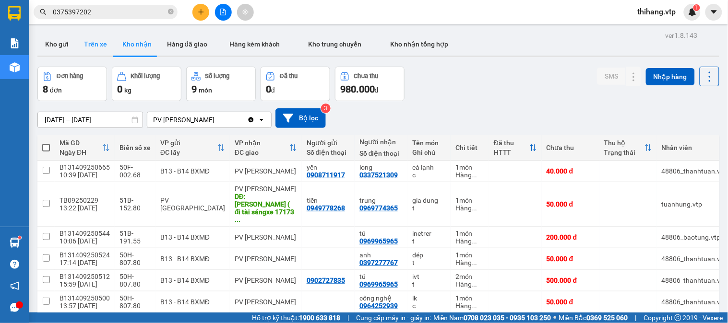
click at [94, 40] on button "Trên xe" at bounding box center [95, 44] width 38 height 23
type input "[DATE] – [DATE]"
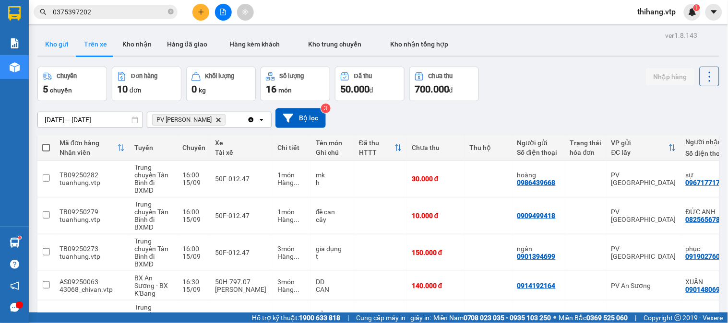
click at [58, 44] on button "Kho gửi" at bounding box center [56, 44] width 39 height 23
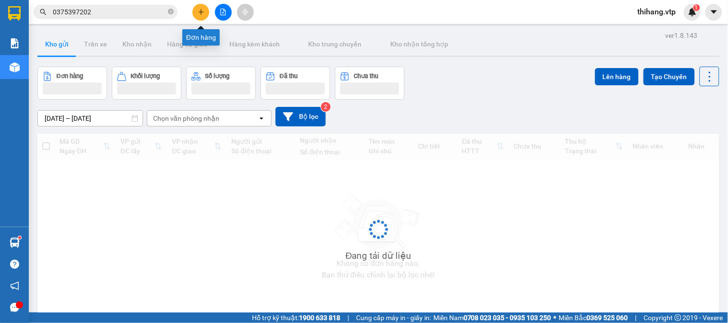
click at [199, 16] on button at bounding box center [200, 12] width 17 height 17
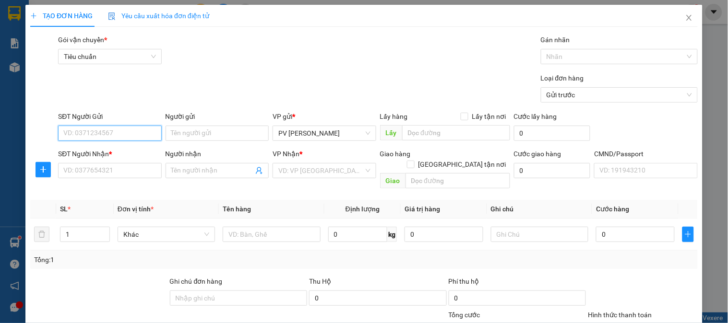
click at [126, 127] on input "SĐT Người Gửi" at bounding box center [109, 133] width 103 height 15
click at [105, 153] on div "0901923398 - THỌ" at bounding box center [108, 152] width 91 height 11
type input "0901923398"
type input "THỌ"
type input "0902729367"
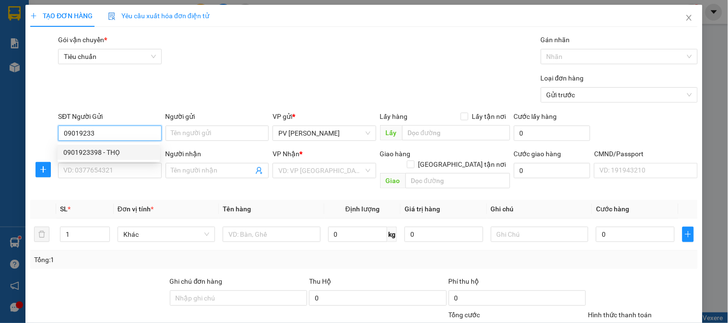
type input "giang"
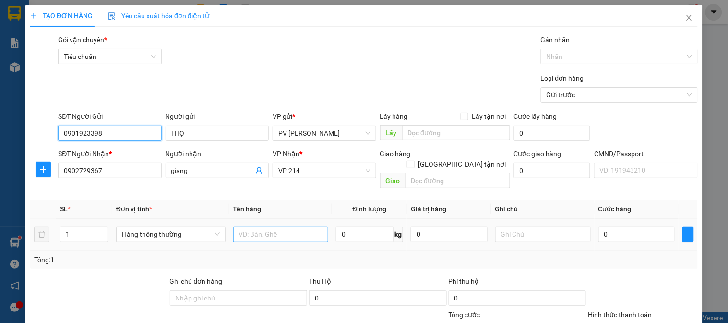
type input "0901923398"
click at [296, 229] on input "text" at bounding box center [280, 234] width 95 height 15
type input "d"
type input "đ"
type input "D"
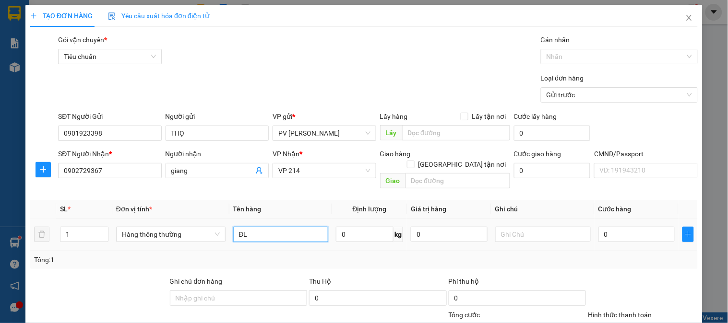
type input "ĐL"
type input "1TX"
type input "5"
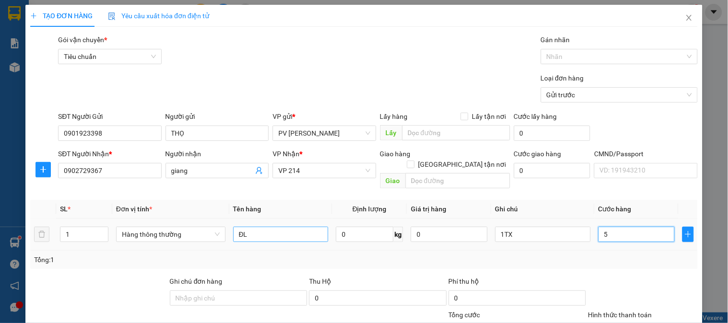
type input "50"
click at [297, 227] on input "ĐL" at bounding box center [280, 234] width 95 height 15
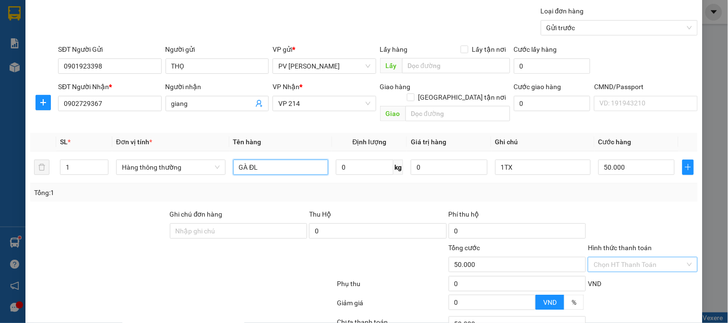
scroll to position [107, 0]
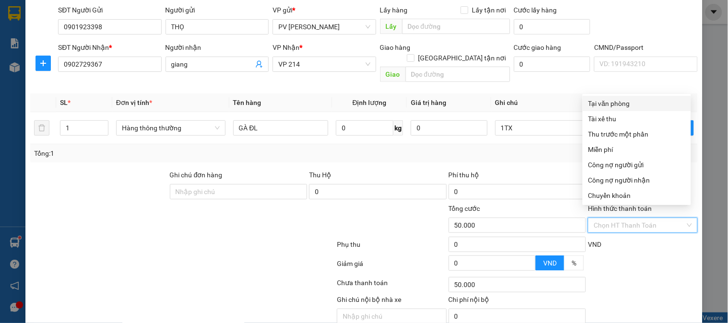
click at [621, 218] on input "Hình thức thanh toán" at bounding box center [639, 225] width 91 height 14
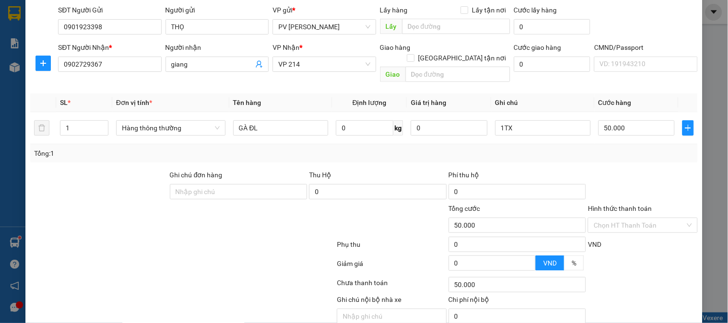
click at [499, 172] on div "Phí thu hộ" at bounding box center [518, 177] width 138 height 14
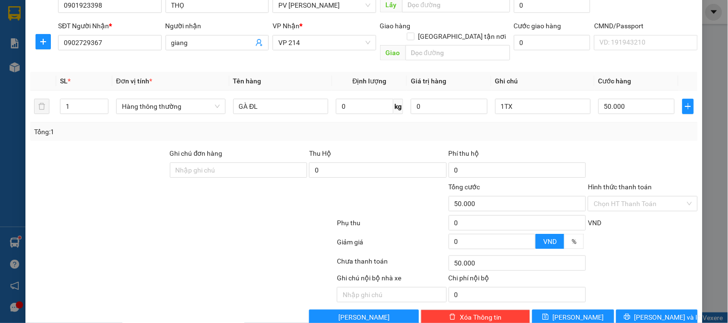
scroll to position [138, 0]
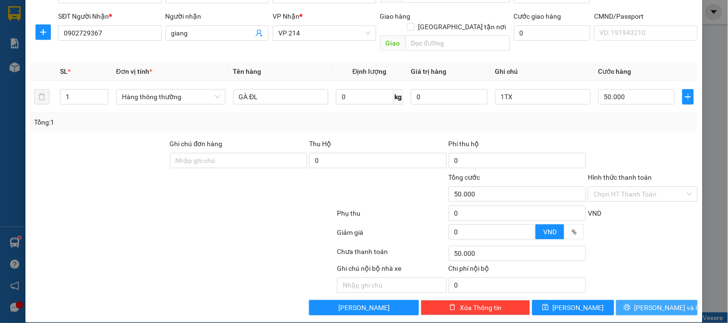
drag, startPoint x: 659, startPoint y: 299, endPoint x: 613, endPoint y: 261, distance: 59.3
click at [659, 303] on span "[PERSON_NAME] và In" at bounding box center [667, 308] width 67 height 11
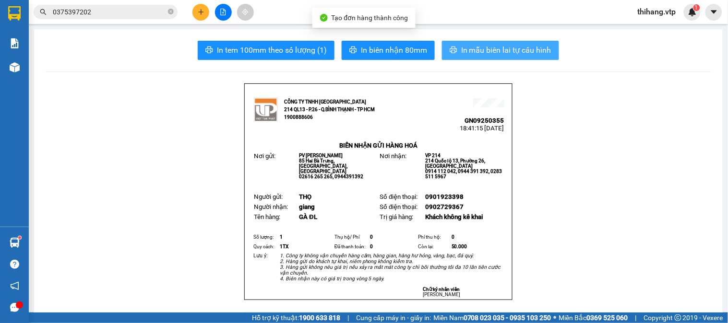
click at [472, 52] on span "In mẫu biên lai tự cấu hình" at bounding box center [506, 50] width 90 height 12
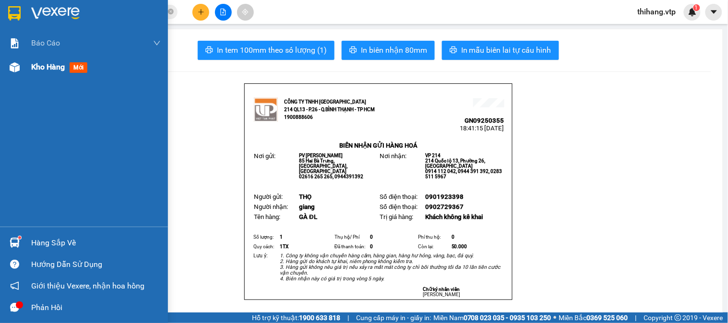
click at [39, 70] on span "Kho hàng" at bounding box center [48, 66] width 34 height 9
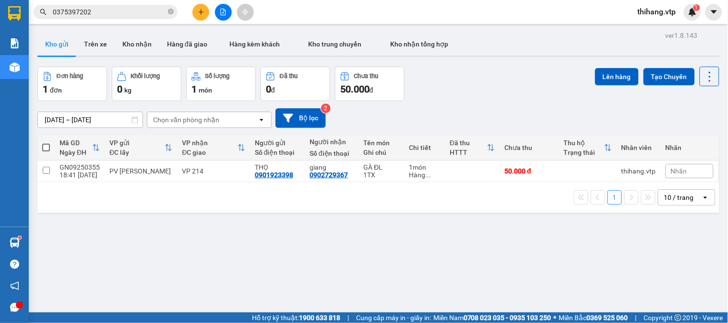
drag, startPoint x: 42, startPoint y: 151, endPoint x: 61, endPoint y: 151, distance: 19.2
click at [41, 151] on th at bounding box center [45, 147] width 17 height 25
click at [47, 150] on span at bounding box center [46, 148] width 8 height 8
click at [46, 143] on input "checkbox" at bounding box center [46, 143] width 0 height 0
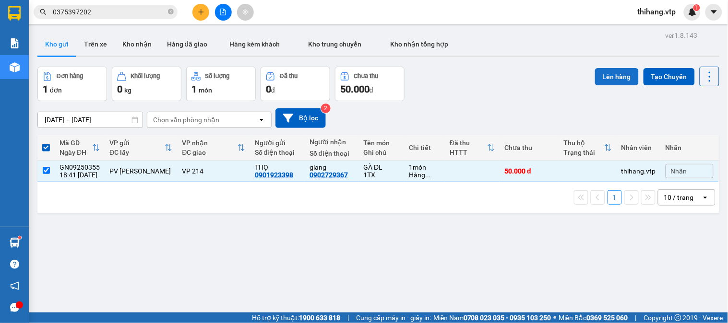
click at [605, 75] on button "Lên hàng" at bounding box center [617, 76] width 44 height 17
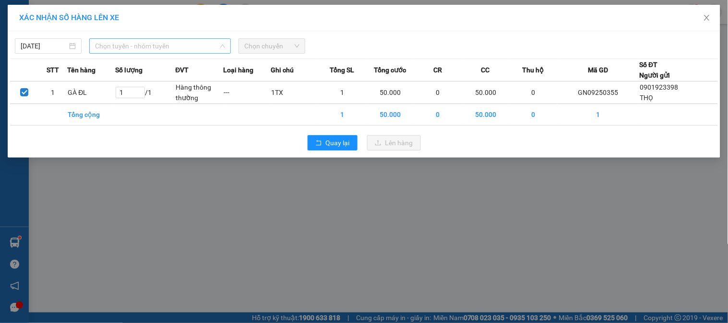
click at [113, 38] on div "Chọn tuyến - nhóm tuyến" at bounding box center [160, 45] width 142 height 15
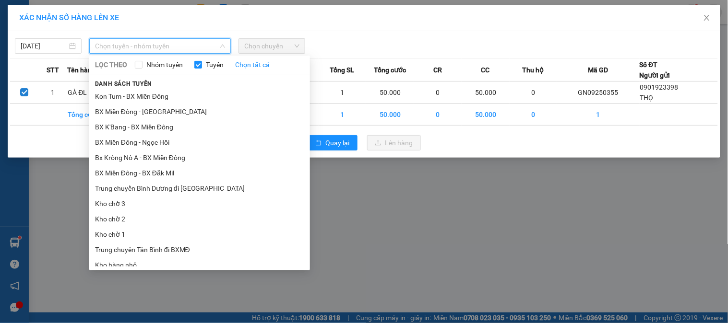
drag, startPoint x: 144, startPoint y: 202, endPoint x: 216, endPoint y: 131, distance: 101.4
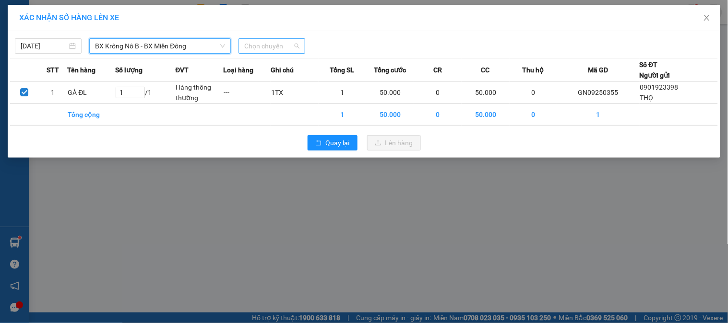
click at [280, 45] on span "Chọn chuyến" at bounding box center [271, 46] width 55 height 14
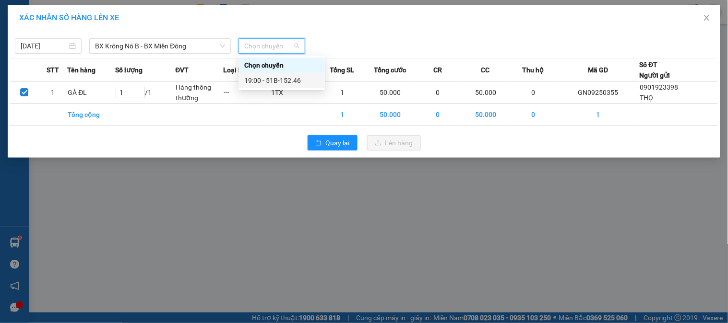
click at [276, 77] on div "19:00 - 51B-152.46" at bounding box center [281, 80] width 75 height 11
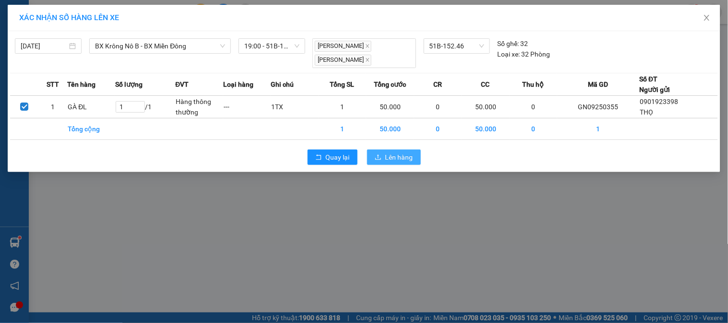
drag, startPoint x: 399, startPoint y: 159, endPoint x: 345, endPoint y: 118, distance: 67.4
click at [398, 159] on span "Lên hàng" at bounding box center [399, 157] width 28 height 11
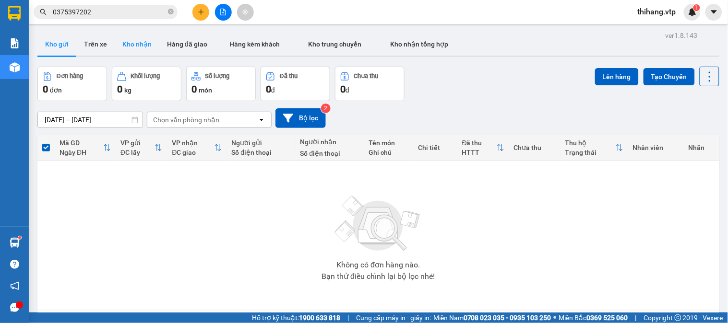
click at [132, 46] on button "Kho nhận" at bounding box center [137, 44] width 45 height 23
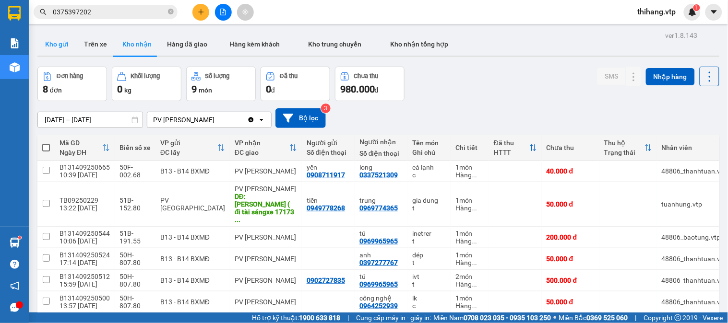
click at [56, 42] on button "Kho gửi" at bounding box center [56, 44] width 39 height 23
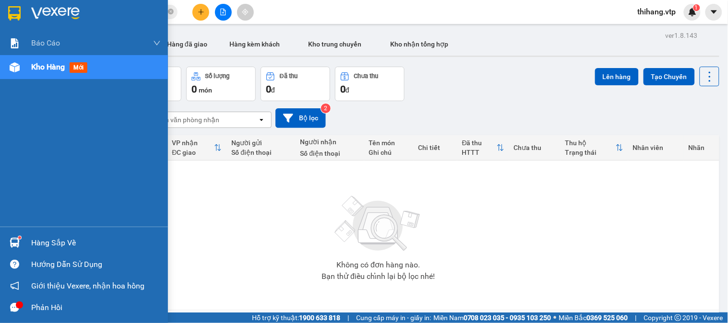
click at [57, 251] on div "Hàng sắp về" at bounding box center [84, 243] width 168 height 22
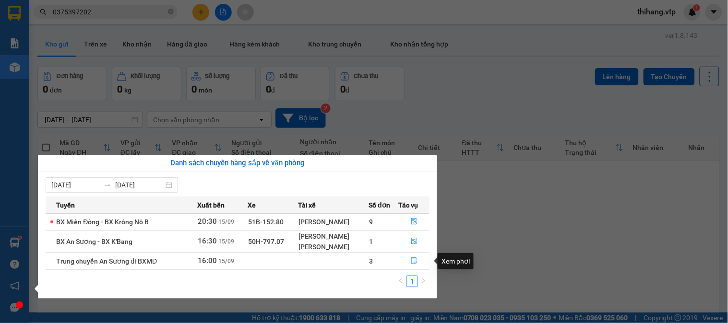
click at [417, 262] on icon "file-done" at bounding box center [414, 261] width 7 height 7
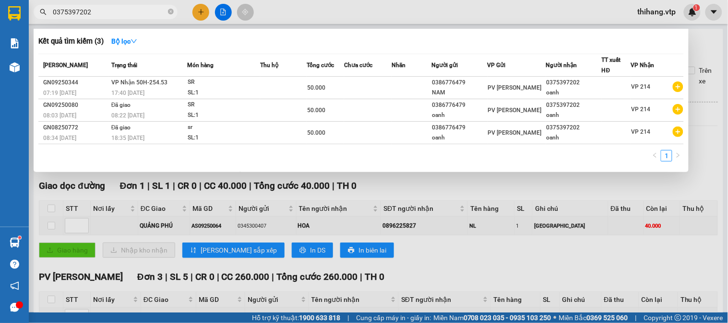
drag, startPoint x: 95, startPoint y: 14, endPoint x: 16, endPoint y: 12, distance: 79.2
click at [16, 12] on section "Kết quả tìm kiếm ( 3 ) Bộ lọc Mã ĐH Trạng thái Món hàng Thu hộ Tổng cước Chưa c…" at bounding box center [364, 161] width 728 height 323
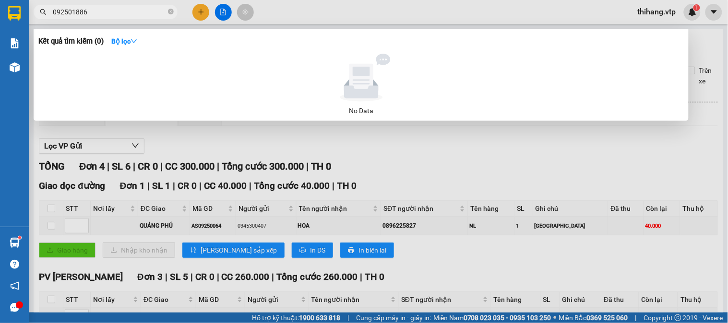
click at [79, 12] on input "092501886" at bounding box center [109, 12] width 113 height 11
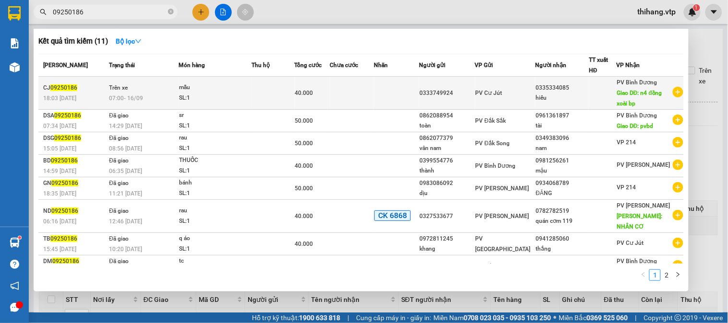
click at [567, 86] on div "0335334085" at bounding box center [562, 88] width 53 height 10
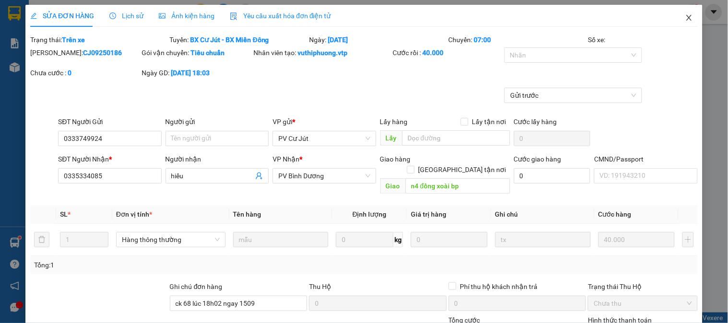
click at [685, 17] on icon "close" at bounding box center [689, 18] width 8 height 8
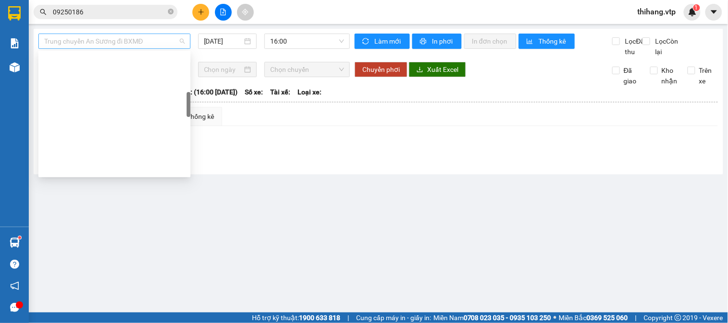
click at [151, 36] on span "Trung chuyển An Sương đi BXMĐ" at bounding box center [114, 41] width 141 height 14
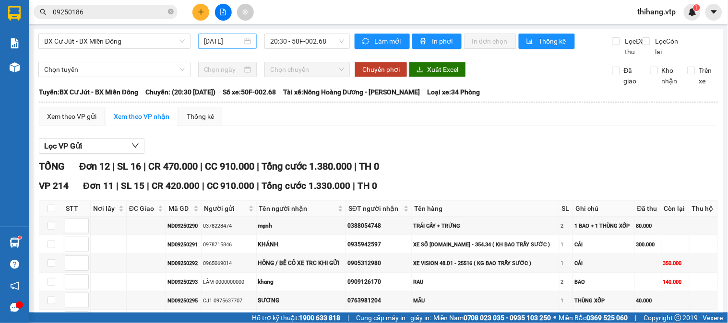
click at [242, 38] on div "[DATE]" at bounding box center [227, 41] width 47 height 11
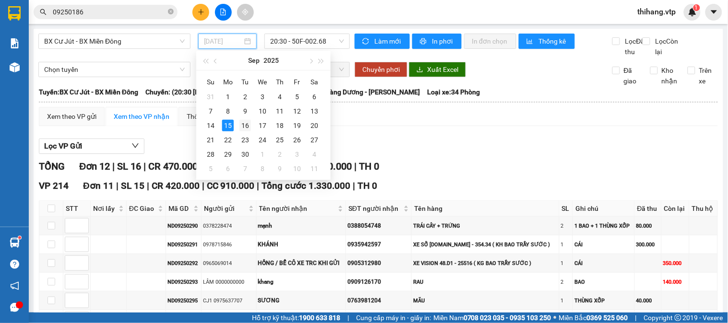
click at [246, 127] on div "16" at bounding box center [245, 126] width 12 height 12
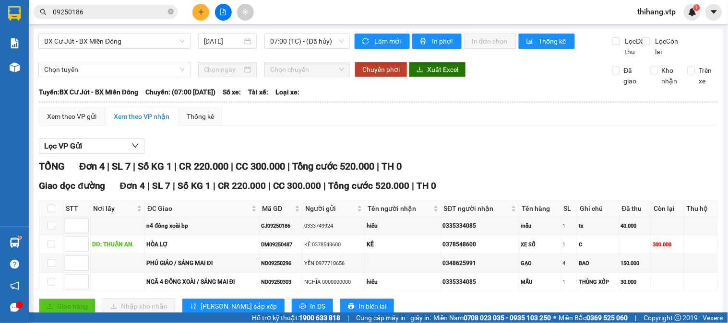
drag, startPoint x: 274, startPoint y: 324, endPoint x: 273, endPoint y: 332, distance: 8.7
click at [273, 323] on html "Kết quả tìm kiếm ( 11 ) Bộ lọc Mã ĐH Trạng thái Món hàng Thu hộ Tổng cước Chưa …" at bounding box center [364, 161] width 728 height 323
click at [50, 205] on input "checkbox" at bounding box center [51, 209] width 8 height 8
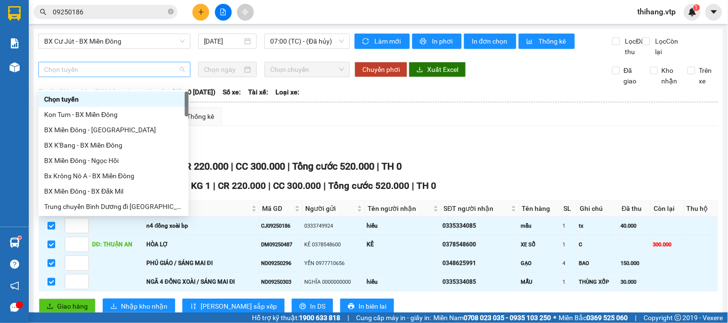
click at [113, 77] on span "Chọn tuyến" at bounding box center [114, 69] width 141 height 14
click at [89, 176] on div "Bx Krông Nô A - BX Miền Đông" at bounding box center [113, 176] width 139 height 11
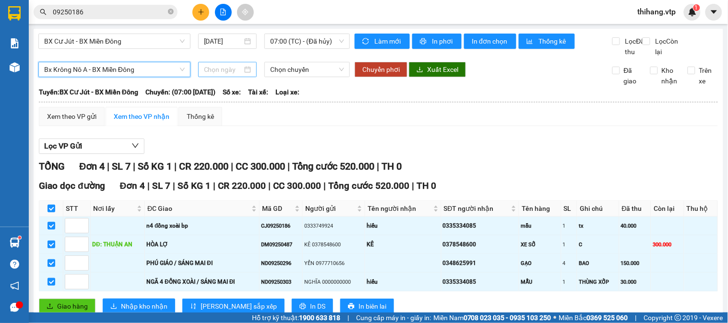
click at [234, 75] on input at bounding box center [223, 69] width 39 height 11
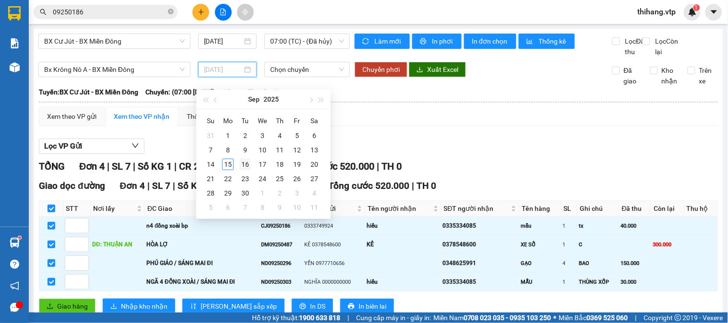
click at [243, 165] on div "16" at bounding box center [245, 165] width 12 height 12
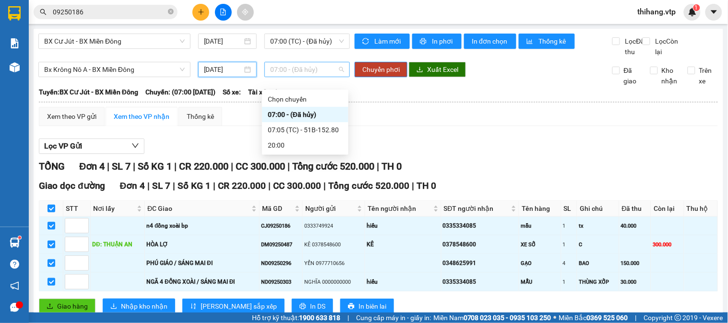
click at [334, 77] on span "07:00 - (Đã hủy)" at bounding box center [307, 69] width 74 height 14
click at [325, 127] on div "07:05 (TC) - 51B-152.80" at bounding box center [305, 130] width 75 height 11
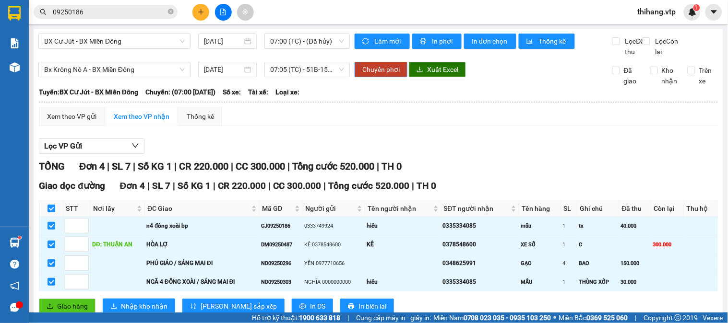
click at [368, 75] on span "Chuyển phơi" at bounding box center [380, 69] width 37 height 11
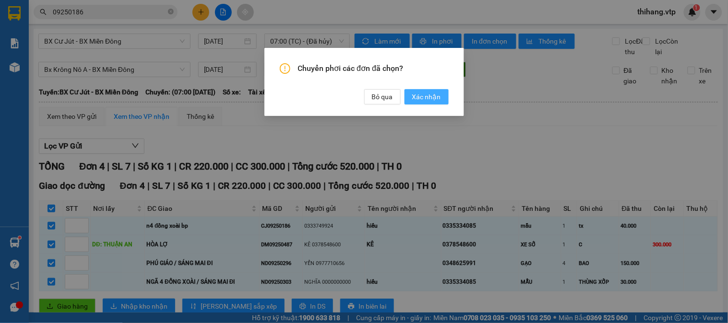
click at [425, 97] on span "Xác nhận" at bounding box center [426, 97] width 29 height 11
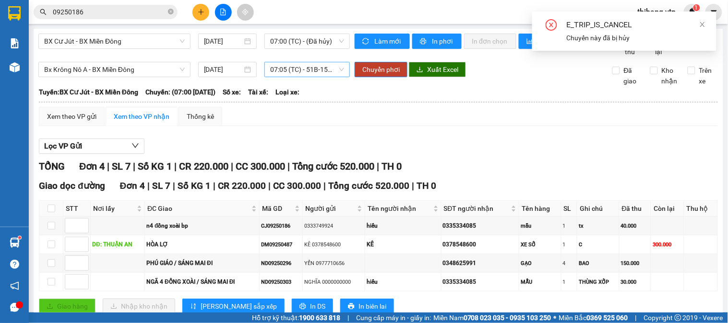
click at [327, 77] on span "07:05 (TC) - 51B-152.80" at bounding box center [307, 69] width 74 height 14
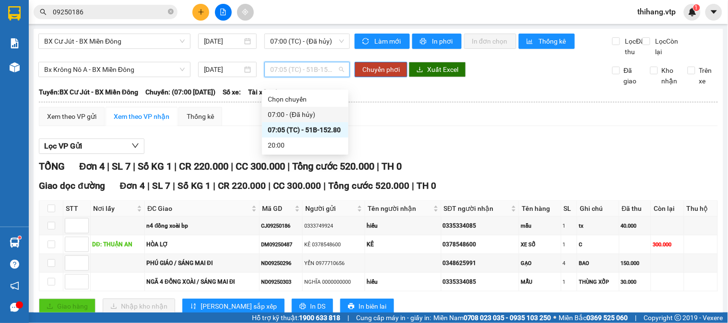
click at [297, 114] on div "07:00 - (Đã hủy)" at bounding box center [305, 114] width 75 height 11
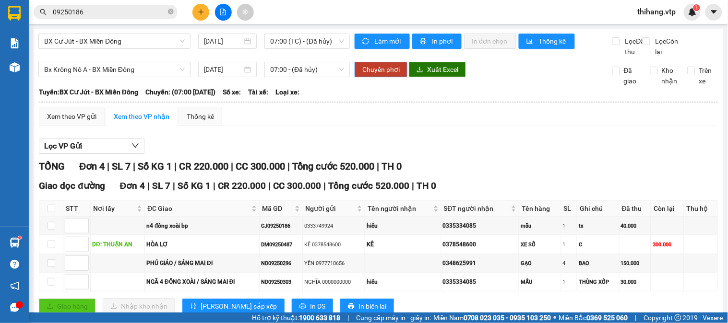
click at [381, 75] on span "Chuyển phơi" at bounding box center [380, 69] width 37 height 11
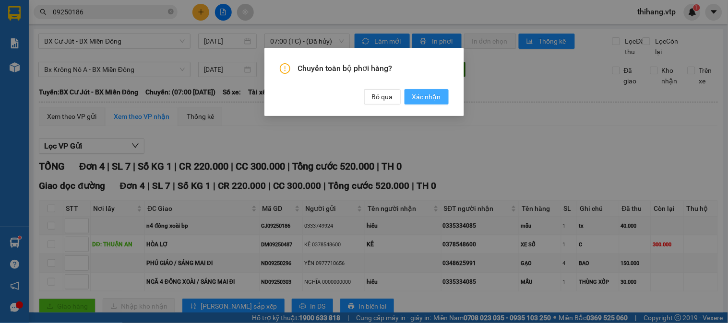
click at [434, 98] on span "Xác nhận" at bounding box center [426, 97] width 29 height 11
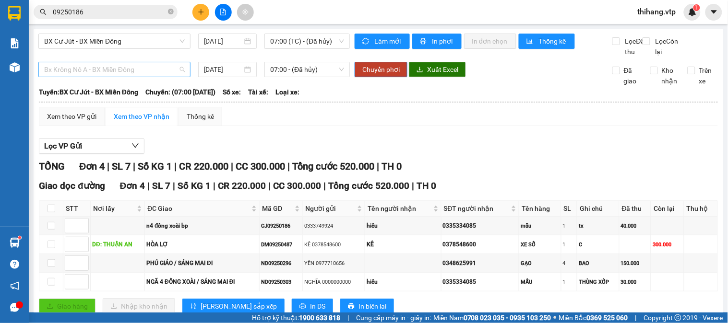
click at [145, 77] on span "Bx Krông Nô A - BX Miền Đông" at bounding box center [114, 69] width 141 height 14
click at [225, 75] on input "[DATE]" at bounding box center [223, 69] width 39 height 11
click at [297, 77] on span "07:00 - (Đã hủy)" at bounding box center [307, 69] width 74 height 14
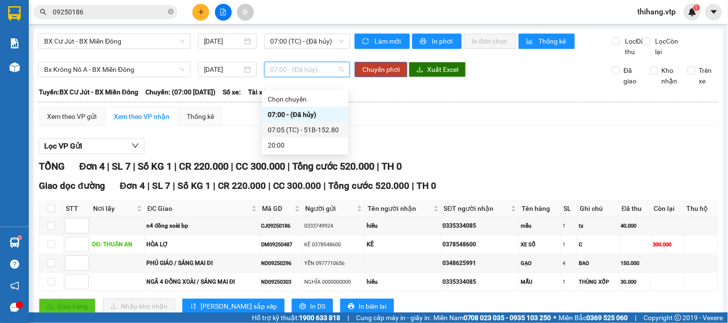
click at [328, 133] on div "07:05 (TC) - 51B-152.80" at bounding box center [305, 130] width 75 height 11
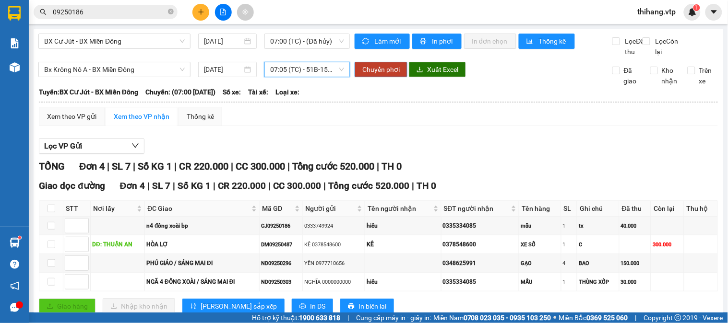
click at [380, 75] on span "Chuyển phơi" at bounding box center [380, 69] width 37 height 11
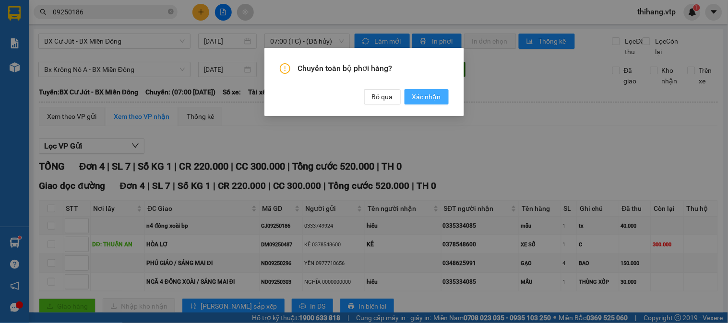
click at [426, 98] on span "Xác nhận" at bounding box center [426, 97] width 29 height 11
